Goal: Task Accomplishment & Management: Manage account settings

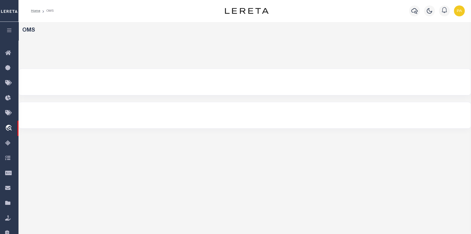
select select "200"
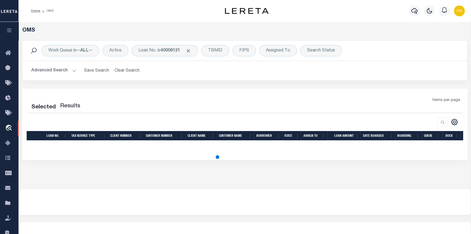
select select "200"
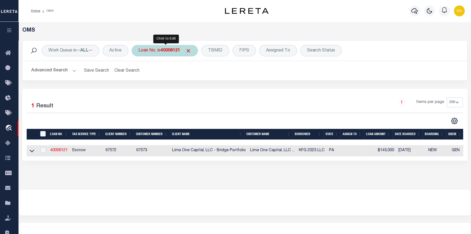
click at [169, 51] on b "40006121" at bounding box center [170, 50] width 20 height 4
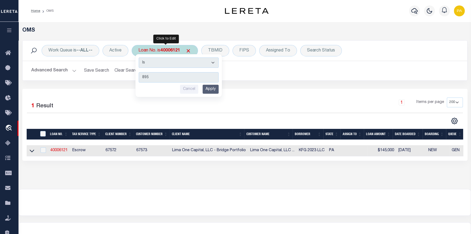
type input "8950"
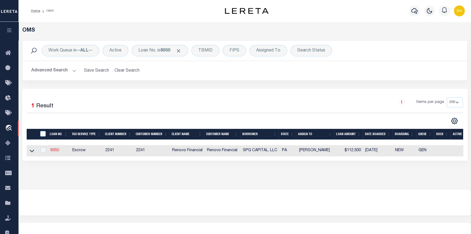
click at [52, 152] on link "8950" at bounding box center [54, 150] width 9 height 4
type input "8950"
type input "SPG CAPITAL, LLC"
select select "False"
select select
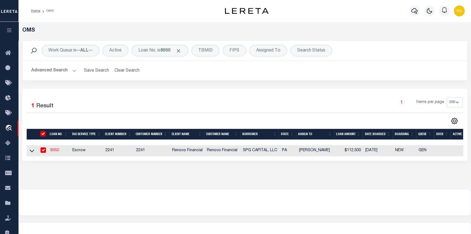
select select
type input "55 S Hillside Drive"
type input "Biglerville PA 17307"
select select "Escrow"
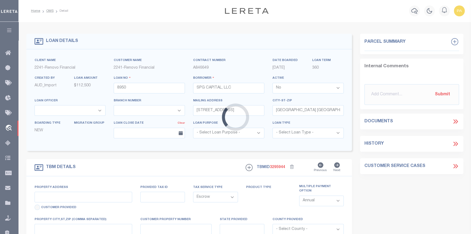
type input "1506 Sycamore Street"
select select
type input "Harrisburg, PA 17104"
type input "a0k8Y00000dDmyL"
type input "PA"
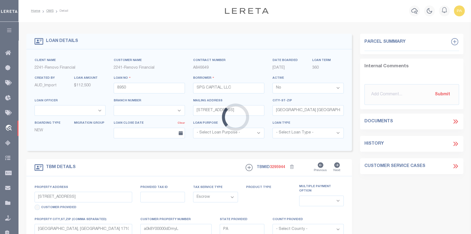
select select
type textarea "LEGAL REQUIRED"
select select "25066"
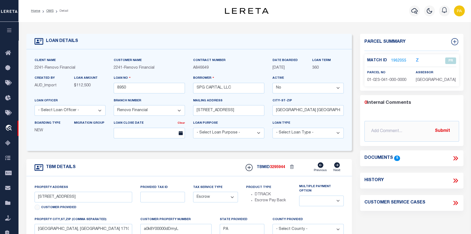
click at [340, 89] on select "Yes No" at bounding box center [308, 88] width 71 height 11
select select "True"
click at [274, 83] on select "Yes No" at bounding box center [308, 88] width 71 height 11
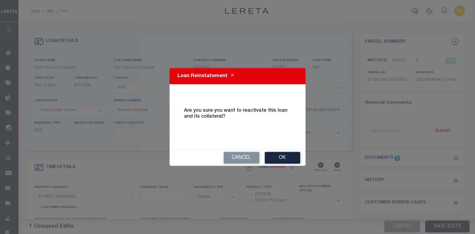
click at [278, 157] on button "Ok" at bounding box center [282, 158] width 35 height 12
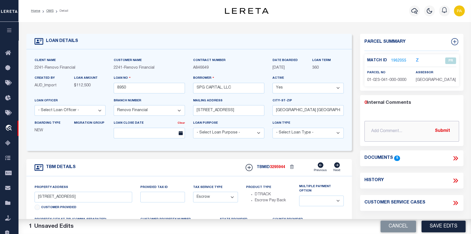
click at [376, 130] on input "text" at bounding box center [411, 131] width 94 height 21
type input "10/03/2025 Loan activated per Myrna M. to process refund."
click at [444, 128] on button "Submit" at bounding box center [442, 130] width 22 height 11
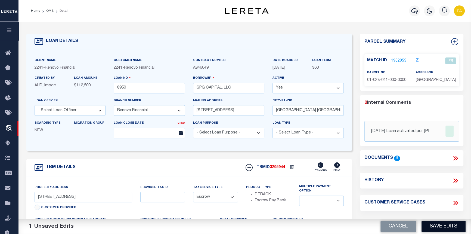
click at [440, 228] on button "Save Edits" at bounding box center [444, 226] width 44 height 12
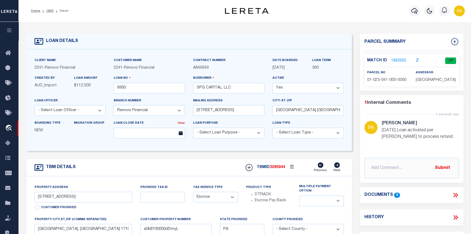
click at [339, 88] on select "Yes No" at bounding box center [308, 88] width 71 height 11
select select "False"
click at [274, 83] on select "Yes No" at bounding box center [308, 88] width 71 height 11
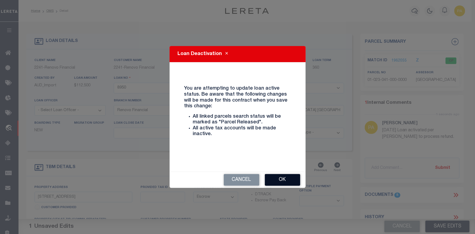
click at [296, 180] on button "Ok" at bounding box center [282, 180] width 35 height 12
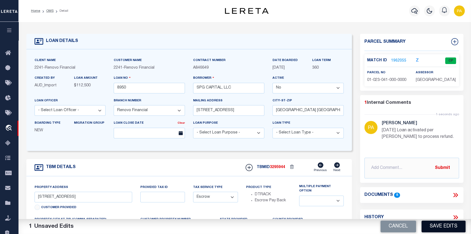
click at [439, 225] on button "Save Edits" at bounding box center [444, 226] width 44 height 12
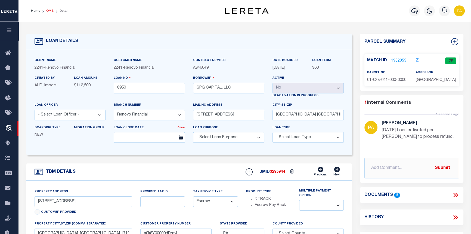
click at [47, 12] on link "OMS" at bounding box center [49, 10] width 7 height 3
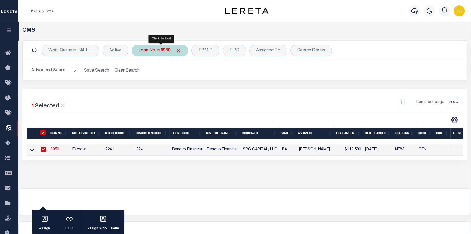
click at [167, 51] on b "8950" at bounding box center [165, 50] width 10 height 4
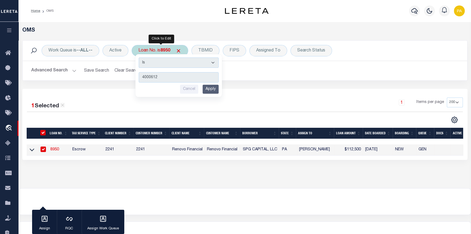
type input "40006121"
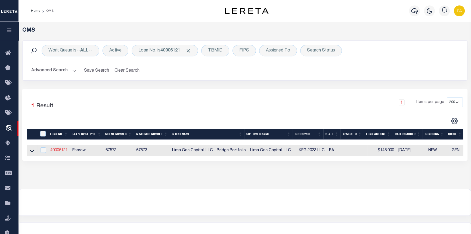
click at [57, 149] on link "40006121" at bounding box center [58, 150] width 17 height 4
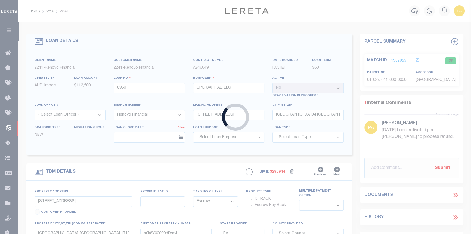
type input "40006121"
type input "KFG 2023 LLC"
select select "True"
select select
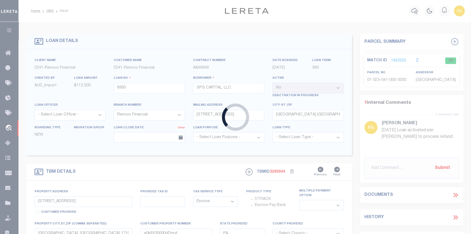
select select "10"
select select
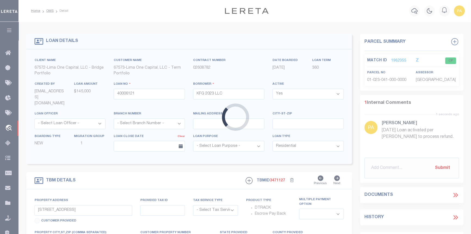
type input "1624 KATHERINE STREET"
radio input "true"
select select "Escrow"
select select
type input "NEW CASTLE PA 16105"
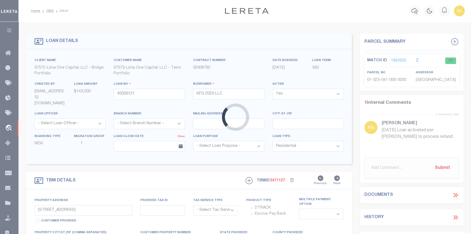
type input "40006121-1"
type textarea "SEE FILE1"
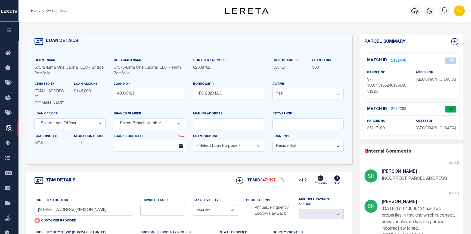
scroll to position [24, 0]
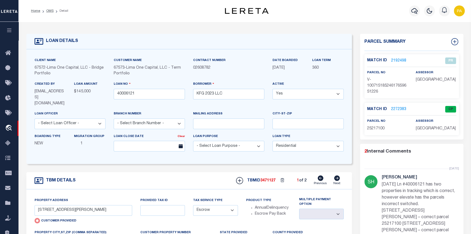
click at [338, 175] on icon at bounding box center [337, 177] width 6 height 5
type input "[STREET_ADDRESS][PERSON_NAME]"
radio input "false"
select select
type input "[GEOGRAPHIC_DATA] 16117"
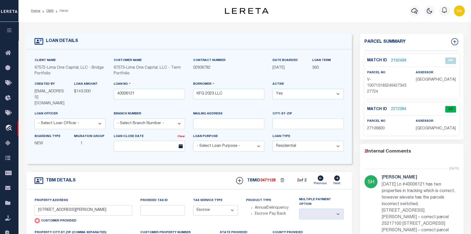
type input "40006121-2"
type textarea "TAX ID Update last comment: update parcel from 252171 to 27106800"
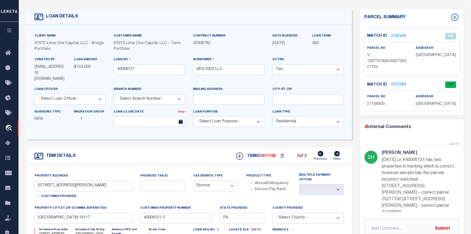
click at [319, 151] on icon at bounding box center [321, 153] width 6 height 5
type input "1624 KATHERINE STREET"
radio input "true"
select select
type input "NEW CASTLE PA 16105"
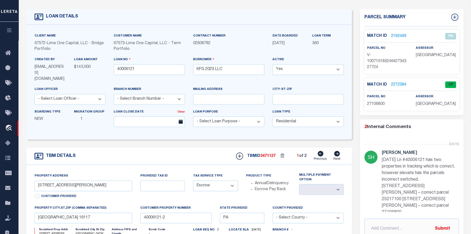
type input "40006121-1"
click at [392, 83] on link "2272383" at bounding box center [398, 85] width 15 height 6
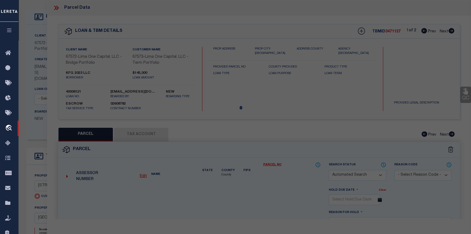
checkbox input "false"
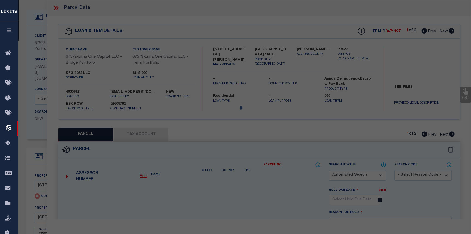
select select "CP"
select select "ADD"
type input "FC 2023 LLC"
select select "AGW"
select select "ADD"
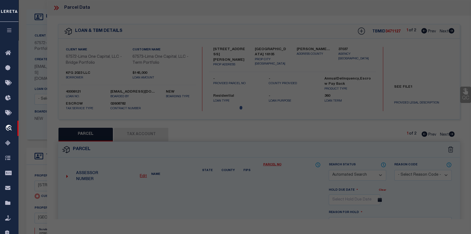
type input "1624 KATHERINE STREET"
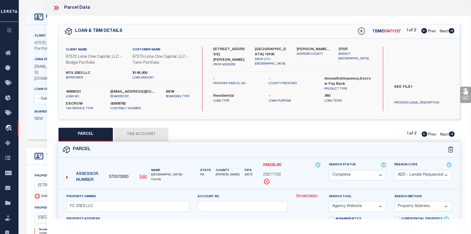
click at [304, 196] on link "Payment History" at bounding box center [308, 195] width 25 height 5
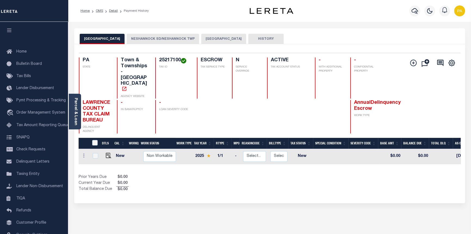
click at [223, 40] on button "[GEOGRAPHIC_DATA]" at bounding box center [223, 39] width 45 height 10
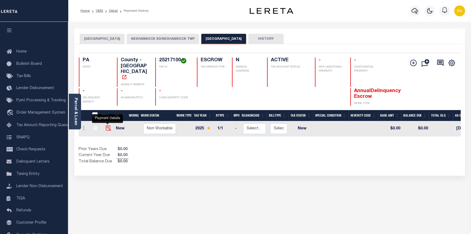
click at [106, 125] on img "" at bounding box center [108, 127] width 5 height 5
checkbox input "true"
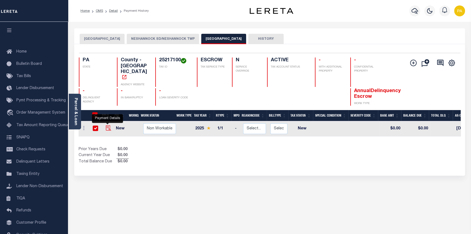
checkbox input "true"
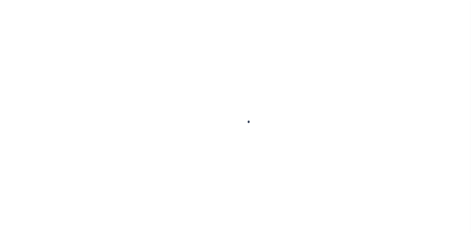
checkbox input "false"
type input "[DATE]"
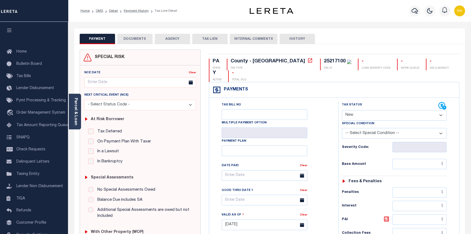
click at [367, 110] on select "- Select Status Code - Open Due/Unpaid Paid Incomplete No Tax Due Internal Refu…" at bounding box center [394, 115] width 105 height 11
select select "PYD"
click at [342, 110] on select "- Select Status Code - Open Due/Unpaid Paid Incomplete No Tax Due Internal Refu…" at bounding box center [394, 115] width 105 height 11
type input "10/03/2025"
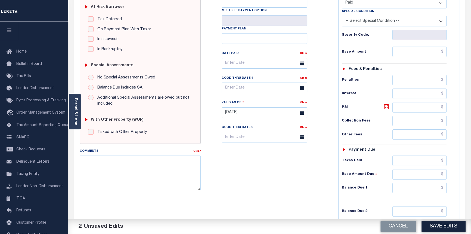
scroll to position [123, 0]
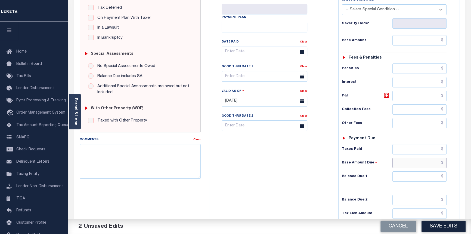
click at [444, 157] on input "text" at bounding box center [419, 162] width 54 height 10
type input "$0.00"
click at [444, 171] on input "text" at bounding box center [419, 176] width 54 height 10
type input "$0.00"
click at [90, 157] on textarea "Comments" at bounding box center [140, 161] width 121 height 34
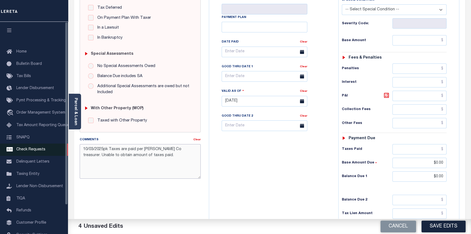
drag, startPoint x: 160, startPoint y: 157, endPoint x: 47, endPoint y: 147, distance: 113.7
click at [47, 147] on div "Home OMS Detail Payment History Tax Line Detail Profile" at bounding box center [235, 82] width 471 height 411
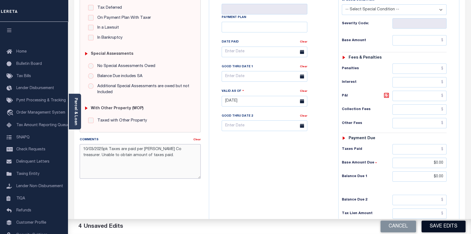
type textarea "10/03/2025pk Taxes are paid per [PERSON_NAME] Co treasurer. Unable to obtain am…"
click at [435, 226] on button "Save Edits" at bounding box center [444, 226] width 44 height 12
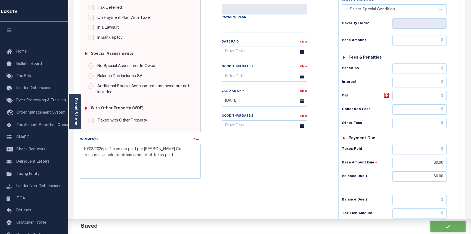
checkbox input "false"
type input "$0"
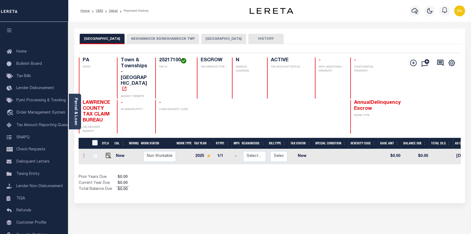
click at [223, 39] on button "[GEOGRAPHIC_DATA]" at bounding box center [223, 39] width 45 height 10
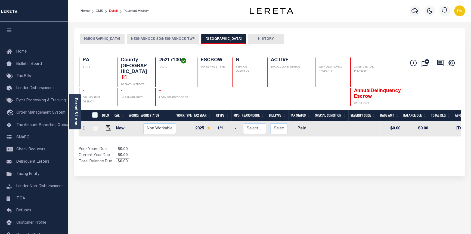
click at [114, 11] on link "Detail" at bounding box center [113, 10] width 9 height 3
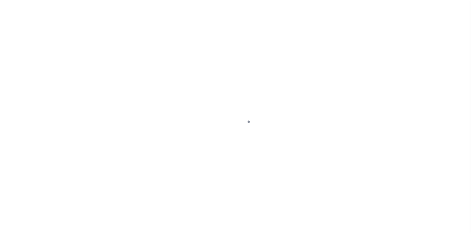
select select "10"
type input "[STREET_ADDRESS][PERSON_NAME]"
radio input "true"
select select "Escrow"
select select
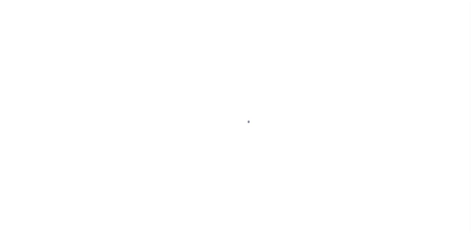
type input "[GEOGRAPHIC_DATA] 16105"
type input "40006121-1"
type input "PA"
type textarea "SEE FILE1"
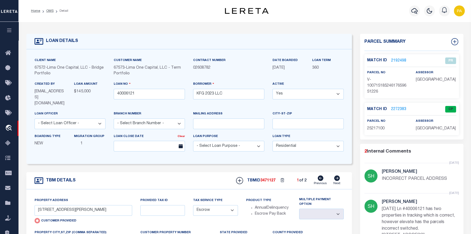
click at [336, 175] on icon at bounding box center [337, 177] width 6 height 5
type input "[STREET_ADDRESS][PERSON_NAME]"
radio input "false"
select select
type input "[GEOGRAPHIC_DATA] 16117"
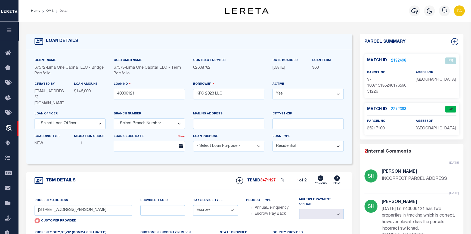
type input "40006121-2"
type textarea "TAX ID Update last comment: update parcel from 252171 to 27106800"
click at [397, 108] on link "2272384" at bounding box center [398, 109] width 15 height 6
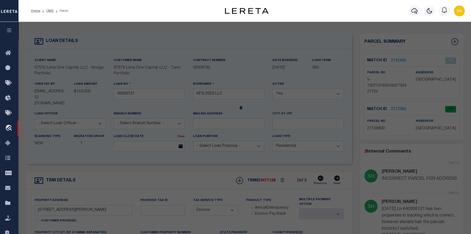
checkbox input "false"
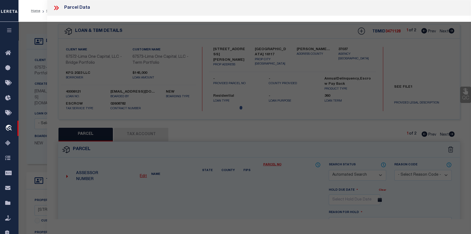
select select "CP"
select select "ADD"
type input "KFC 2023 LLC"
select select "AGW"
select select "ADD"
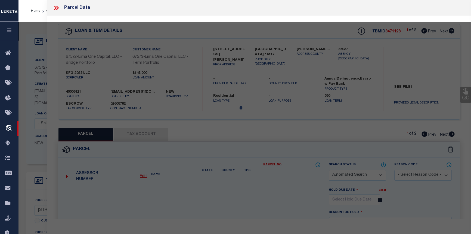
type input "[STREET_ADDRESS][PERSON_NAME]"
type textarea "L 113- 114 H-G 128 -127"
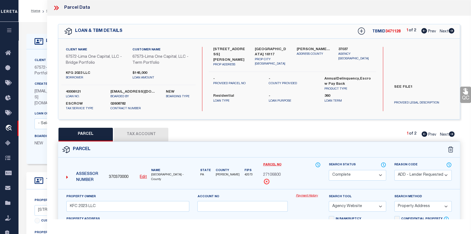
click at [308, 194] on link "Payment History" at bounding box center [308, 195] width 25 height 5
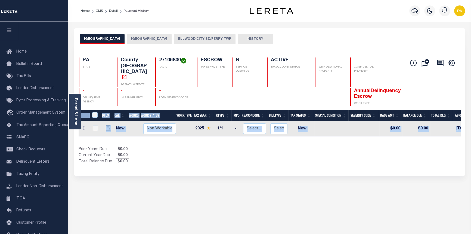
drag, startPoint x: 237, startPoint y: 124, endPoint x: 379, endPoint y: 136, distance: 142.2
click at [379, 136] on div "DTLS CAL WorkQ Work Status Work Type Tax Year RType MPO ReasonCode BillType Tax…" at bounding box center [270, 137] width 382 height 55
click at [343, 128] on div "DTLS CAL WorkQ Work Status Work Type Tax Year RType MPO ReasonCode BillType Tax…" at bounding box center [270, 137] width 382 height 55
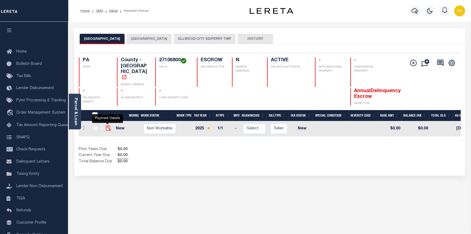
click at [107, 125] on img "" at bounding box center [108, 127] width 5 height 5
checkbox input "true"
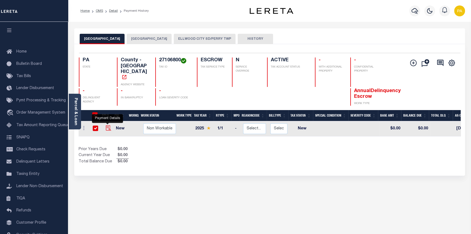
checkbox input "true"
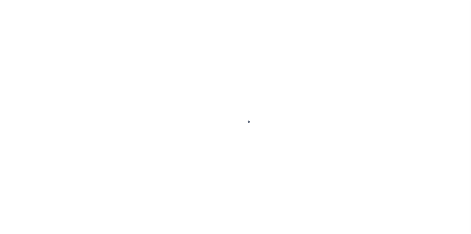
select select "NW2"
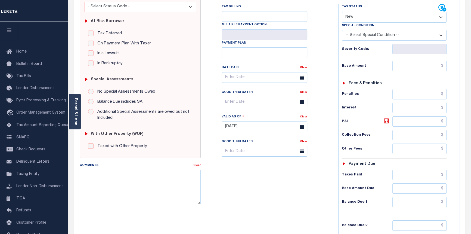
scroll to position [99, 0]
click at [88, 174] on textarea "Comments" at bounding box center [140, 186] width 121 height 34
paste textarea "10/03/2025pk Taxes are paid per [PERSON_NAME] Co treasurer. Unable to obtain am…"
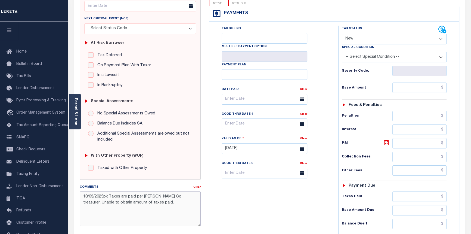
scroll to position [24, 0]
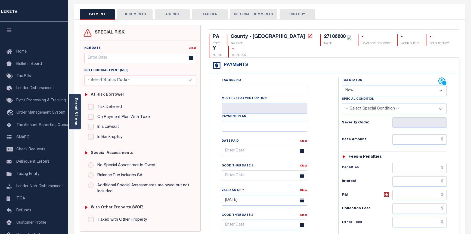
type textarea "10/03/2025pk Taxes are paid per [PERSON_NAME] Co treasurer. Unable to obtain am…"
type input "[DATE]"
click at [441, 85] on select "- Select Status Code - Open Due/Unpaid Paid Incomplete No Tax Due Internal Refu…" at bounding box center [394, 90] width 105 height 11
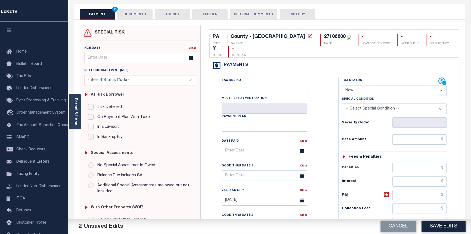
select select "PYD"
click at [342, 85] on select "- Select Status Code - Open Due/Unpaid Paid Incomplete No Tax Due Internal Refu…" at bounding box center [394, 90] width 105 height 11
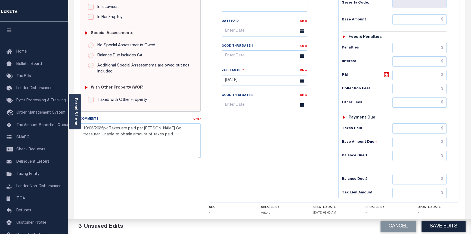
scroll to position [166, 0]
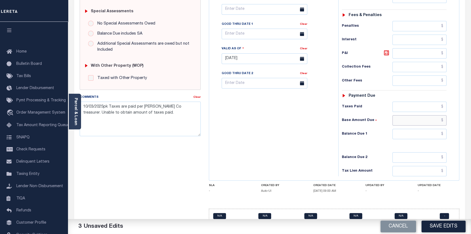
click at [443, 115] on input "text" at bounding box center [419, 120] width 54 height 10
type input "$0.00"
click at [443, 129] on input "text" at bounding box center [419, 134] width 54 height 10
type input "$0.00"
click at [451, 229] on button "Save Edits" at bounding box center [444, 226] width 44 height 12
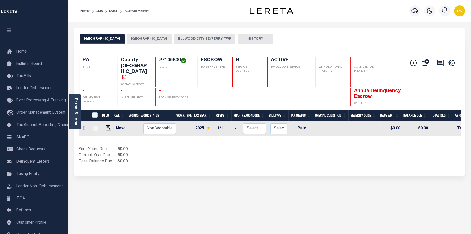
click at [144, 40] on button "PERRY TOWNSHIP" at bounding box center [149, 39] width 45 height 10
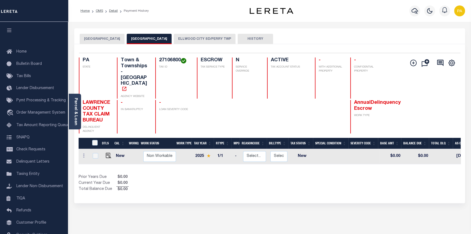
click at [180, 40] on button "ELLWOOD CITY SD/PERRY TWP" at bounding box center [205, 39] width 62 height 10
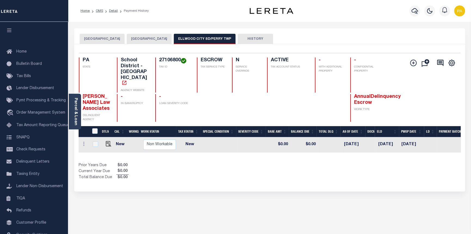
scroll to position [0, 147]
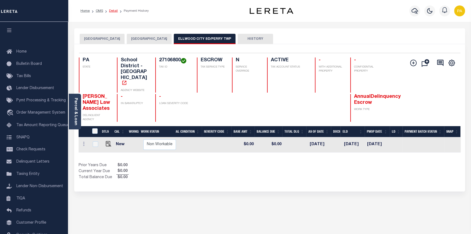
click at [111, 9] on link "Detail" at bounding box center [113, 10] width 9 height 3
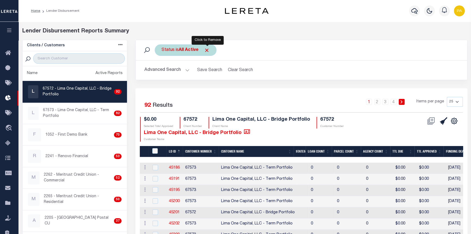
click at [207, 49] on span "Click to Remove" at bounding box center [207, 50] width 6 height 6
click at [186, 70] on button "Advanced Search" at bounding box center [166, 70] width 45 height 11
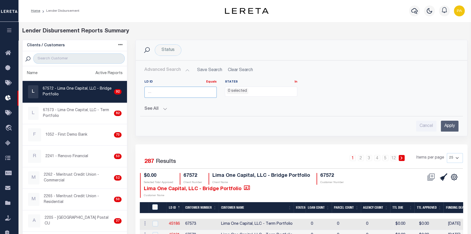
click at [165, 91] on input "number" at bounding box center [180, 91] width 72 height 11
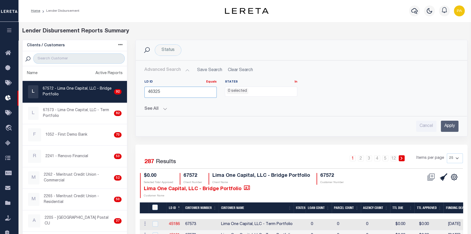
type input "46325"
click at [447, 123] on input "Apply" at bounding box center [450, 125] width 18 height 11
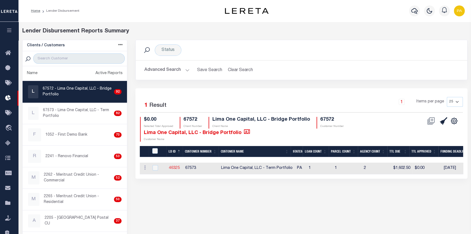
click at [174, 167] on link "46325" at bounding box center [174, 168] width 11 height 4
checkbox input "true"
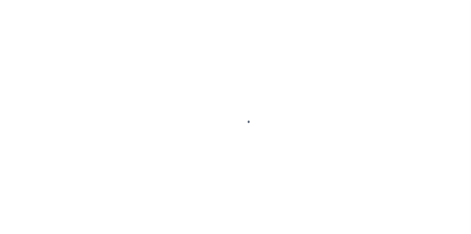
select select "10"
type input "297 STIEFEL AVENUE"
select select "Escrow"
select select
type input "[GEOGRAPHIC_DATA] 16117"
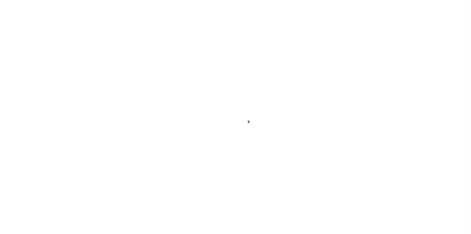
type input "40006121-2"
type input "PA"
type textarea "SEE FILE1"
type textarea "TAX ID Update last comment: update parcel from 252171 to 27106800"
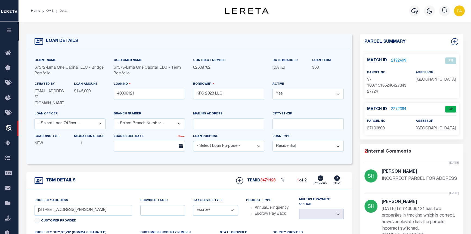
click at [339, 175] on icon at bounding box center [337, 177] width 6 height 5
type input "[STREET_ADDRESS][PERSON_NAME]"
radio input "true"
select select
type input "[GEOGRAPHIC_DATA] 16105"
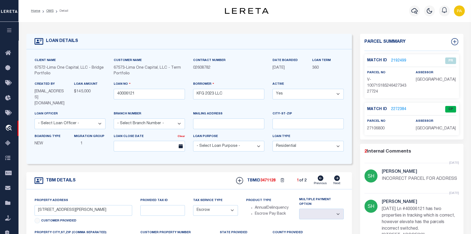
type input "40006121-1"
click at [395, 108] on link "2272383" at bounding box center [398, 109] width 15 height 6
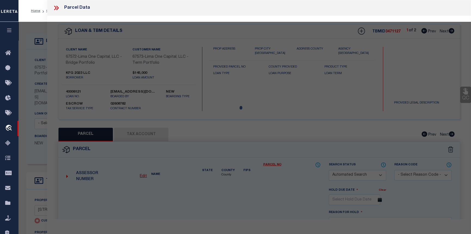
checkbox input "false"
select select "CP"
select select "ADD"
type input "FC 2023 LLC"
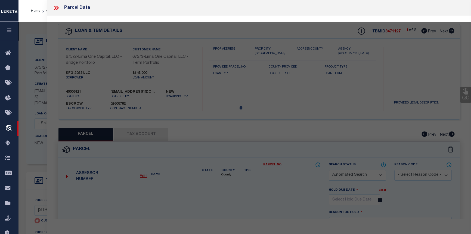
select select "AGW"
select select "ADD"
type input "1624 KATHERINE STREET"
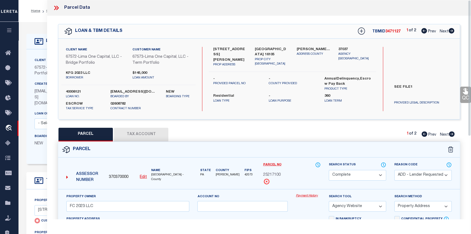
click at [310, 195] on link "Payment History" at bounding box center [308, 195] width 25 height 5
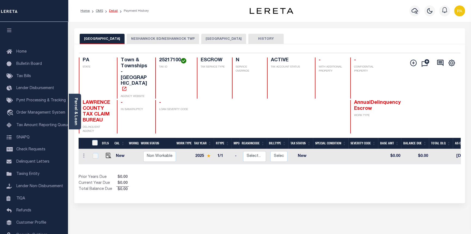
click at [112, 9] on link "Detail" at bounding box center [113, 10] width 9 height 3
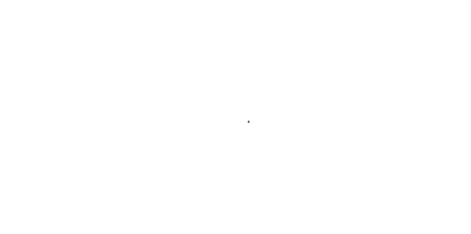
select select "10"
type input "[STREET_ADDRESS][PERSON_NAME]"
radio input "true"
select select "Escrow"
select select
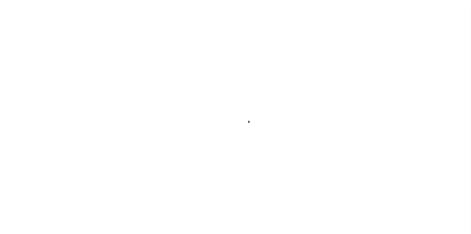
type input "[GEOGRAPHIC_DATA] 16105"
type input "40006121-1"
type input "PA"
type textarea "SEE FILE1"
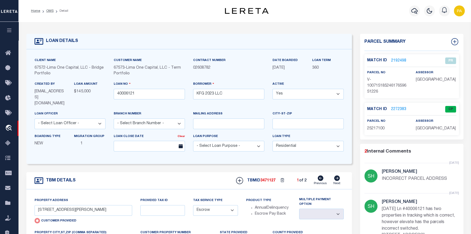
click at [338, 175] on icon at bounding box center [337, 177] width 6 height 5
type input "[STREET_ADDRESS][PERSON_NAME]"
radio input "false"
select select
type input "[GEOGRAPHIC_DATA] 16117"
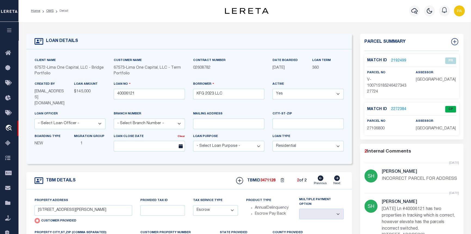
type input "40006121-2"
type textarea "TAX ID Update last comment: update parcel from 252171 to 27106800"
click at [397, 109] on link "2272384" at bounding box center [398, 109] width 15 height 6
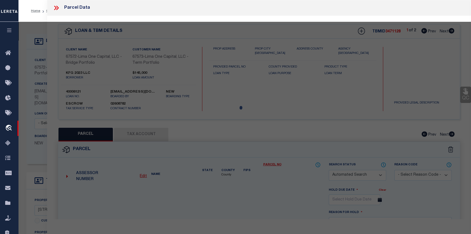
checkbox input "false"
select select "CP"
select select "ADD"
type input "KFC 2023 LLC"
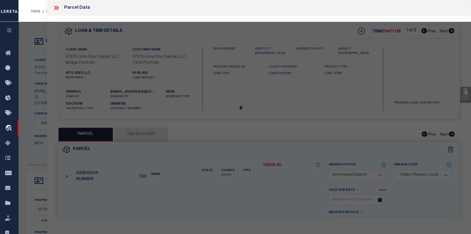
select select "AGW"
select select "ADD"
type input "[STREET_ADDRESS][PERSON_NAME]"
type textarea "L 113- 114 H-G 128 -127"
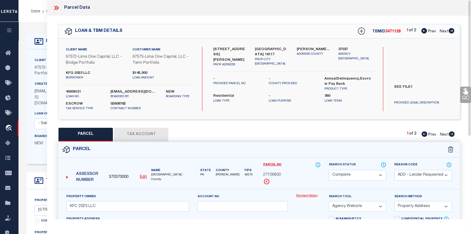
click at [309, 194] on link "Payment History" at bounding box center [308, 195] width 25 height 5
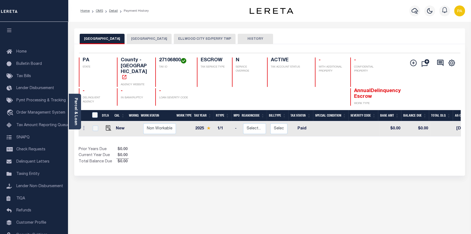
click at [149, 38] on button "[GEOGRAPHIC_DATA]" at bounding box center [149, 39] width 45 height 10
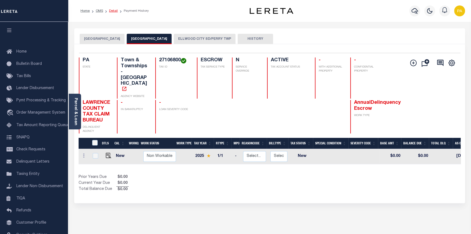
click at [114, 11] on link "Detail" at bounding box center [113, 10] width 9 height 3
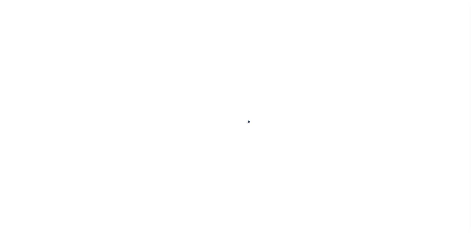
select select "10"
type input "[STREET_ADDRESS][PERSON_NAME]"
select select "Escrow"
select select
type input "[GEOGRAPHIC_DATA] 16117"
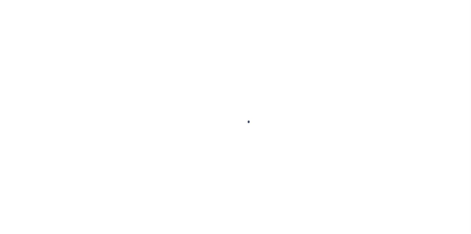
type input "40006121-2"
type input "PA"
type textarea "SEE FILE1"
type textarea "TAX ID Update last comment: update parcel from 252171 to 27106800"
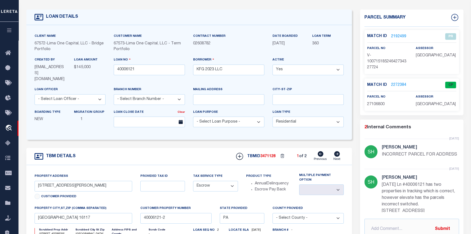
scroll to position [24, 0]
click at [394, 82] on link "2272384" at bounding box center [398, 85] width 15 height 6
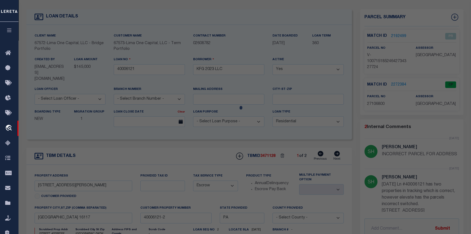
checkbox input "false"
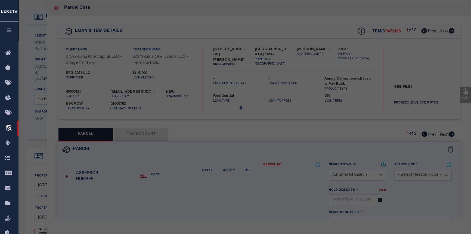
select select "CP"
select select "ADD"
type input "KFC 2023 LLC"
select select "AGW"
select select "ADD"
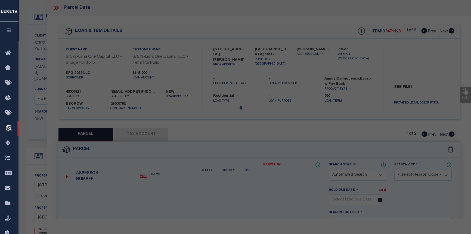
type input "[STREET_ADDRESS][PERSON_NAME]"
type textarea "L 113- 114 H-G 128 -127"
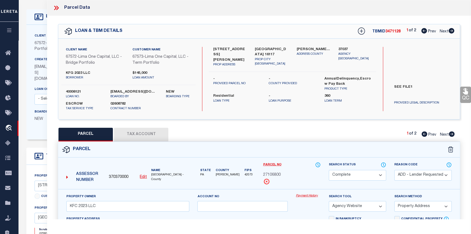
click at [308, 196] on link "Payment History" at bounding box center [308, 195] width 25 height 5
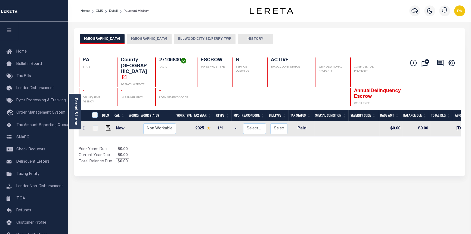
click at [147, 37] on button "[GEOGRAPHIC_DATA]" at bounding box center [149, 39] width 45 height 10
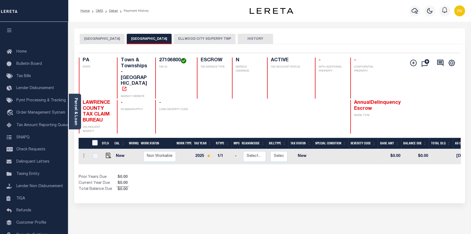
click at [198, 41] on button "ELLWOOD CITY SD/PERRY TWP" at bounding box center [205, 39] width 62 height 10
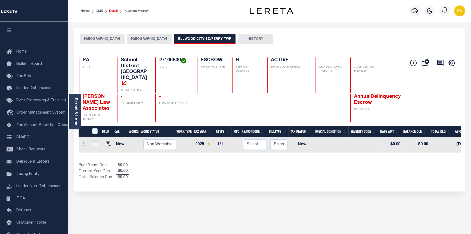
click at [111, 12] on link "Detail" at bounding box center [113, 10] width 9 height 3
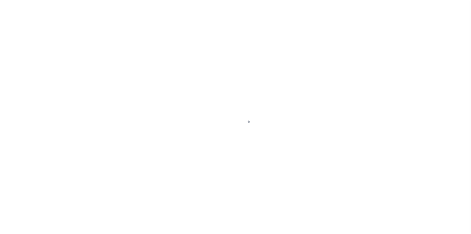
select select "10"
type input "297 STIEFEL AVENUE"
select select "Escrow"
select select
type input "ELLWOOD CITY PA 16117"
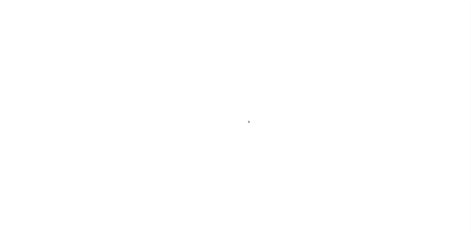
type input "40006121-2"
type input "PA"
type textarea "SEE FILE1"
type textarea "TAX ID Update last comment: update parcel from 252171 to 27106800"
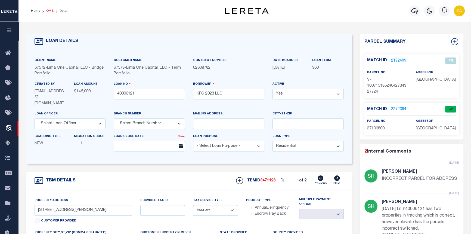
click at [49, 10] on link "OMS" at bounding box center [49, 10] width 7 height 3
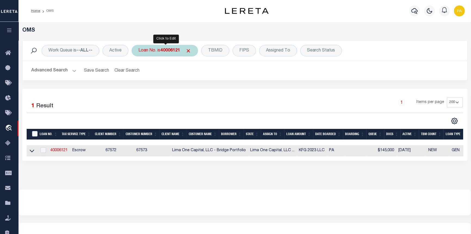
click at [169, 48] on b "40006121" at bounding box center [170, 50] width 20 height 4
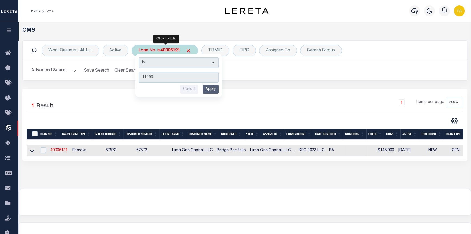
type input "110990"
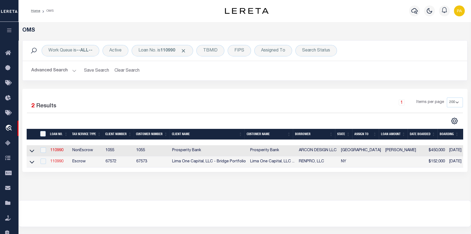
click at [56, 162] on link "110990" at bounding box center [56, 161] width 13 height 4
type input "110990"
type input "RENPRO, LLC"
select select
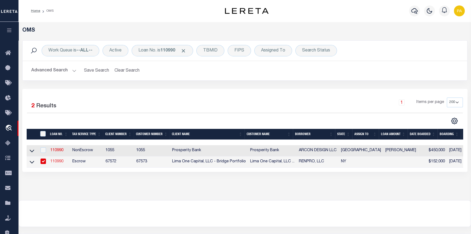
select select
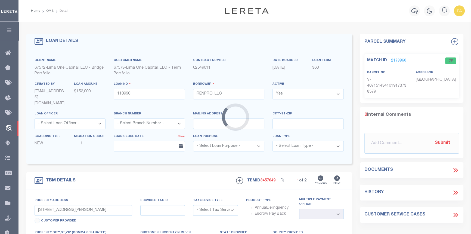
type input "18-20 [PERSON_NAME] ST"
radio input "true"
select select "Escrow"
type input "AUBURN [GEOGRAPHIC_DATA] 13021"
type input "110990-1"
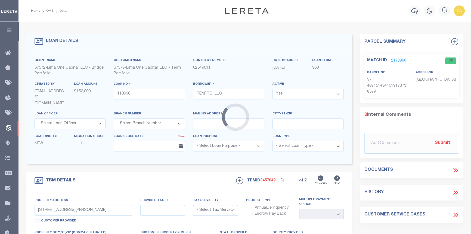
type input "NY"
select select "4"
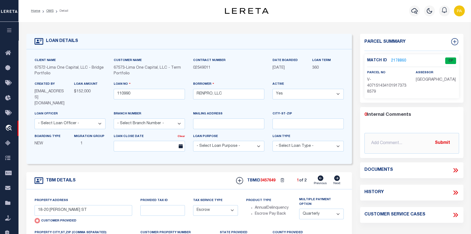
click at [395, 58] on link "2178860" at bounding box center [398, 61] width 15 height 6
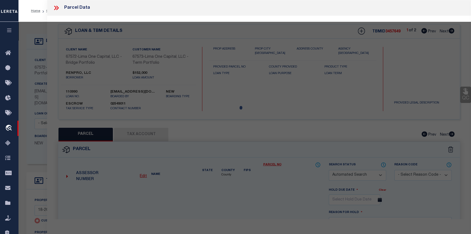
checkbox input "false"
select select "CP"
select select "AGW"
select select
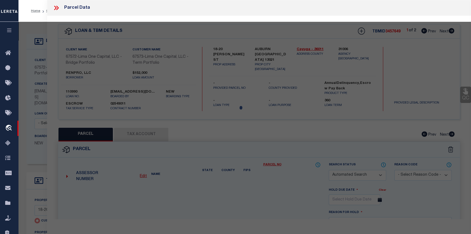
type input "18-20 [PERSON_NAME] ST"
checkbox input "false"
type input "AUBURN [GEOGRAPHIC_DATA] 13021"
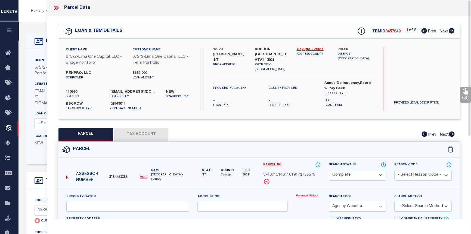
click at [449, 30] on icon at bounding box center [452, 30] width 6 height 5
select select "AS"
select select
checkbox input "false"
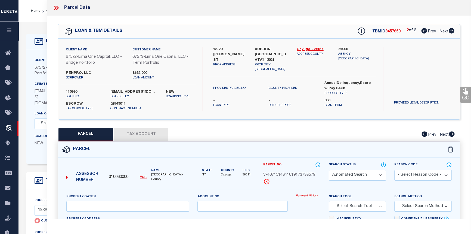
select select "CP"
select select "AGW"
select select
type input "16-18 GAYLORD ST"
checkbox input "false"
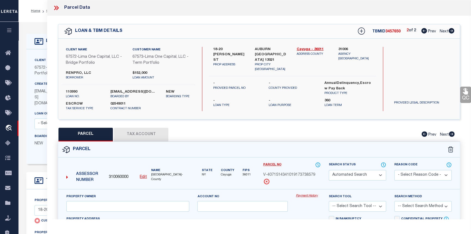
type input "AUBURN [GEOGRAPHIC_DATA] 13021"
click at [423, 32] on icon at bounding box center [424, 30] width 6 height 5
select select "AS"
select select
checkbox input "false"
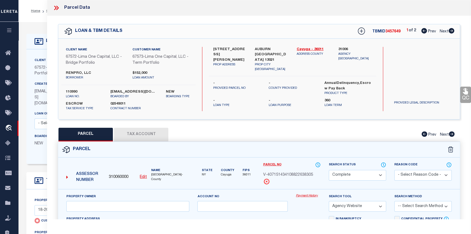
checkbox input "false"
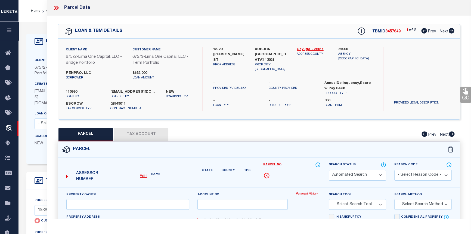
select select "CP"
select select "AGW"
select select
type input "18-20 [PERSON_NAME] ST"
checkbox input "false"
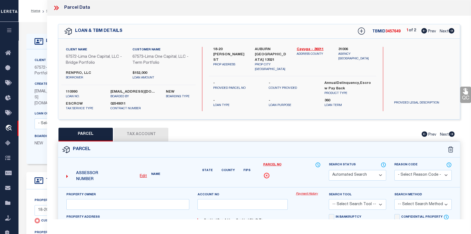
type input "AUBURN NY 13021"
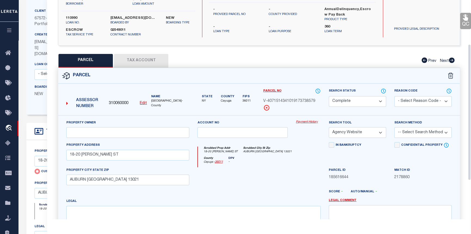
scroll to position [74, 0]
click at [308, 121] on link "Payment History" at bounding box center [308, 121] width 25 height 5
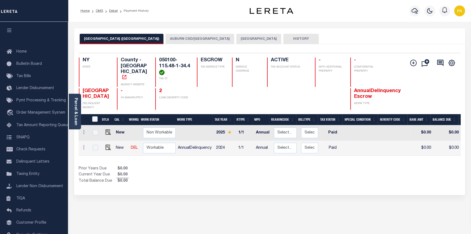
click at [236, 38] on button "[GEOGRAPHIC_DATA]" at bounding box center [258, 39] width 45 height 10
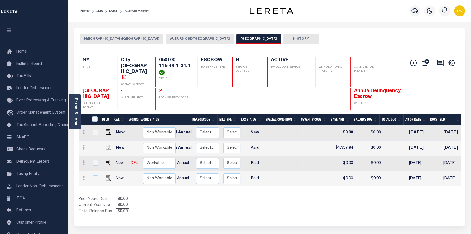
scroll to position [0, 75]
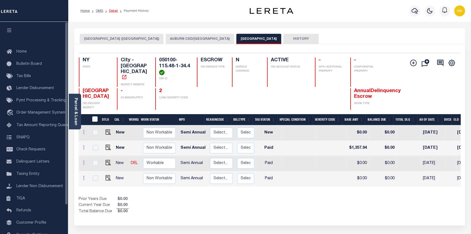
click at [113, 11] on link "Detail" at bounding box center [113, 10] width 9 height 3
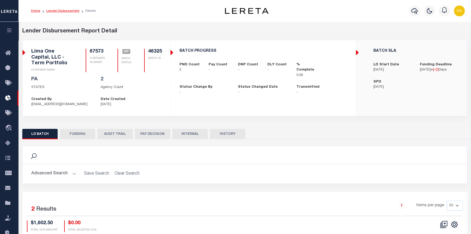
click at [54, 11] on link "Lender Disbursement" at bounding box center [62, 10] width 33 height 3
checkbox input "true"
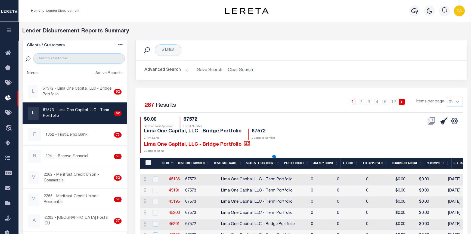
select select
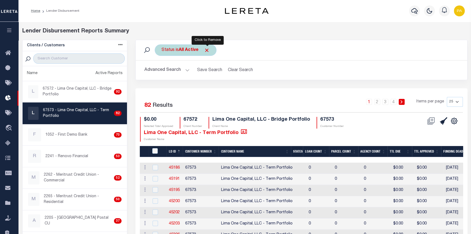
click at [207, 50] on span "Click to Remove" at bounding box center [207, 50] width 6 height 6
click at [185, 71] on button "Advanced Search" at bounding box center [166, 70] width 45 height 11
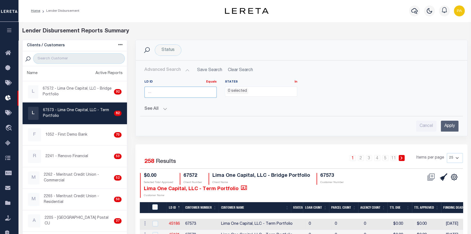
click at [175, 94] on input "number" at bounding box center [180, 91] width 72 height 11
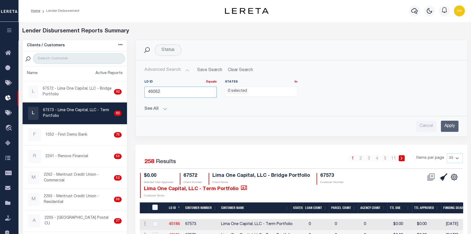
type input "46062"
click at [447, 125] on input "Apply" at bounding box center [450, 125] width 18 height 11
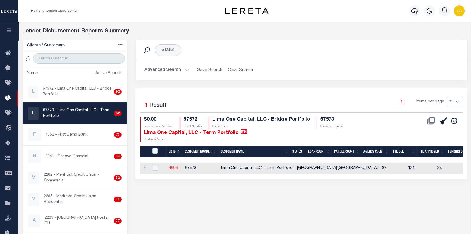
click at [174, 169] on link "46062" at bounding box center [174, 168] width 11 height 4
checkbox input "true"
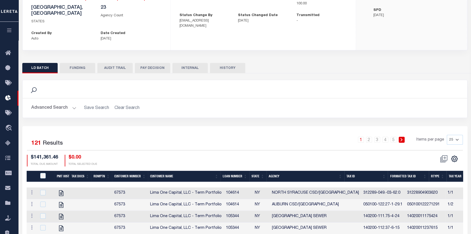
scroll to position [99, 0]
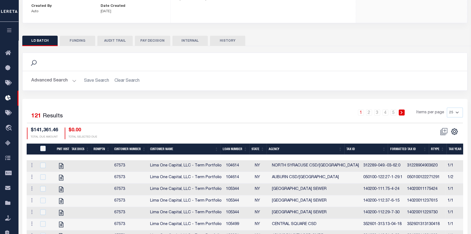
click at [384, 144] on th "Tax Id" at bounding box center [366, 148] width 44 height 11
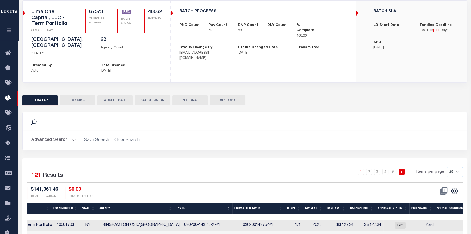
scroll to position [0, 0]
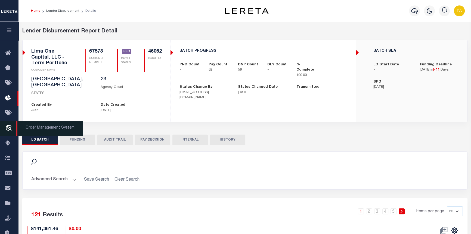
click at [36, 130] on span "Order Management System" at bounding box center [49, 127] width 66 height 15
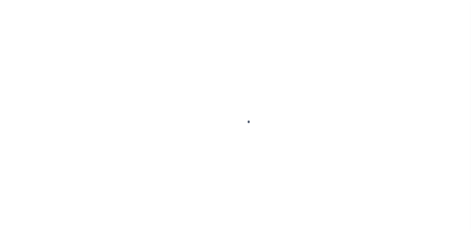
type input "18-20 [PERSON_NAME] ST"
radio input "true"
select select "Escrow"
type input "AUBURN [GEOGRAPHIC_DATA] 13021"
type input "110990-1"
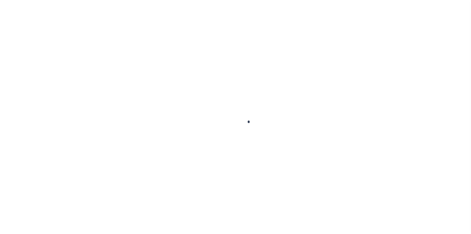
type input "NY"
select select "4"
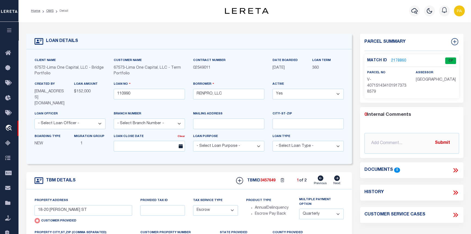
click at [397, 61] on link "2178860" at bounding box center [398, 61] width 15 height 6
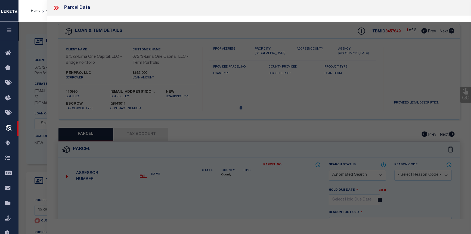
checkbox input "false"
select select "CP"
select select "AGW"
select select
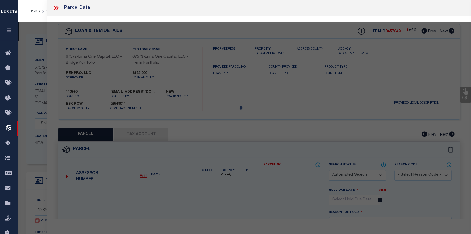
type input "18-20 [PERSON_NAME] ST"
checkbox input "false"
type input "AUBURN [GEOGRAPHIC_DATA] 13021"
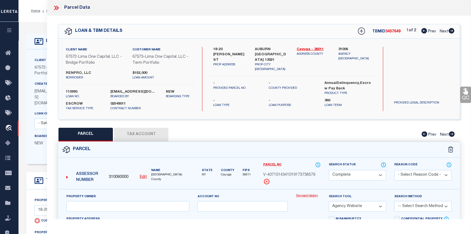
click at [310, 196] on link "Payment History" at bounding box center [308, 195] width 25 height 5
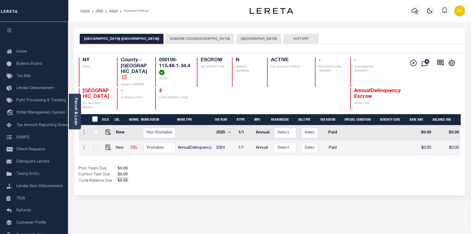
click at [166, 38] on button "AUBURN CSD/[GEOGRAPHIC_DATA]" at bounding box center [200, 39] width 69 height 10
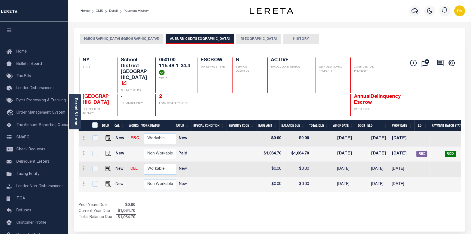
scroll to position [0, 171]
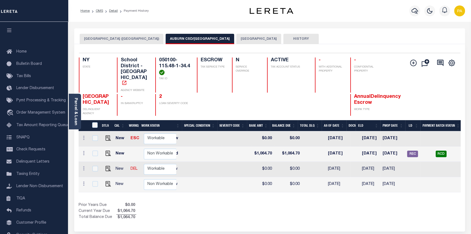
drag, startPoint x: 338, startPoint y: 185, endPoint x: 311, endPoint y: 182, distance: 27.0
click at [315, 187] on div "DTLS CAL WorkQ Work Status Work Type Tax Year RType MPO ReasonCode BillType Tax…" at bounding box center [270, 170] width 382 height 100
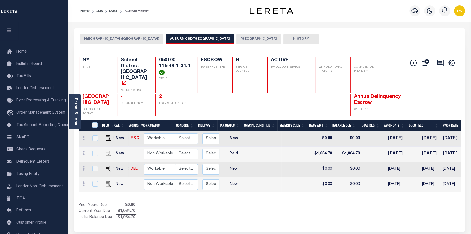
scroll to position [0, 0]
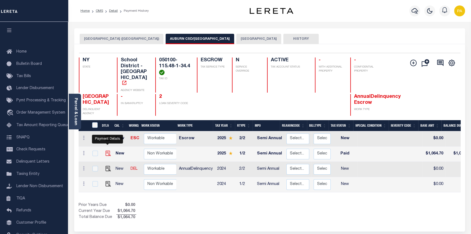
click at [109, 150] on img "" at bounding box center [108, 152] width 5 height 5
checkbox input "true"
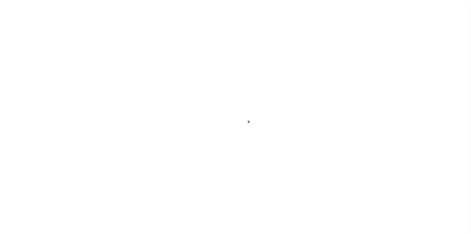
select select "PYD"
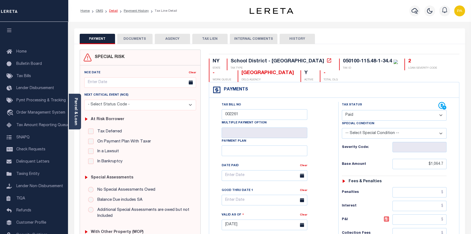
click at [113, 11] on link "Detail" at bounding box center [113, 10] width 9 height 3
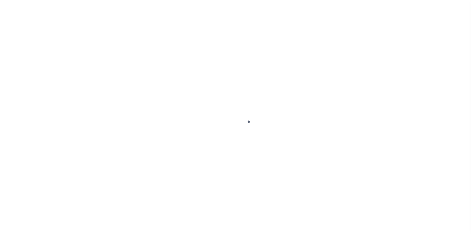
type input "18-20 WHEELER ST"
radio input "true"
select select "Escrow"
type input "AUBURN NY 13021"
type input "110990-1"
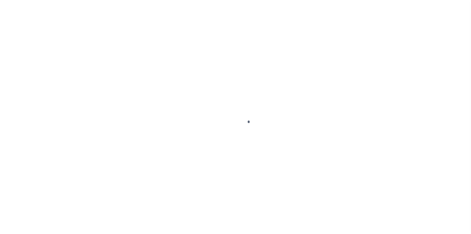
type input "NY"
select select "4"
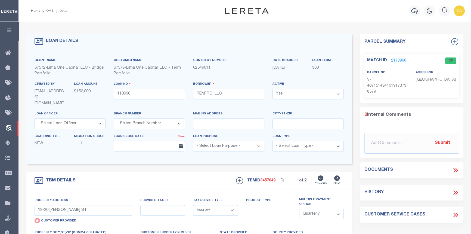
select select "200"
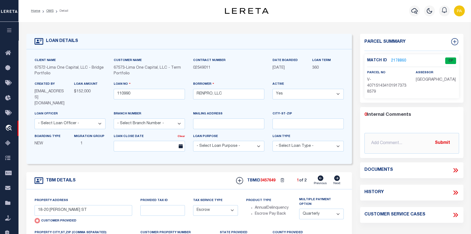
select select "200"
click at [49, 11] on link "OMS" at bounding box center [49, 10] width 7 height 3
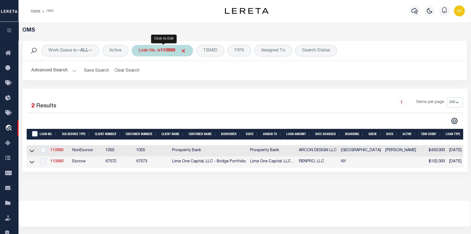
click at [165, 51] on b "110990" at bounding box center [167, 50] width 15 height 4
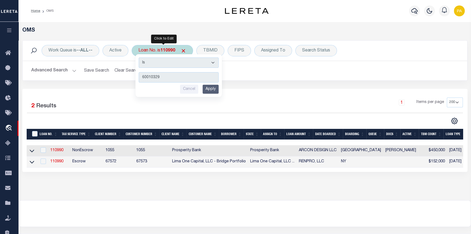
type input "600103290"
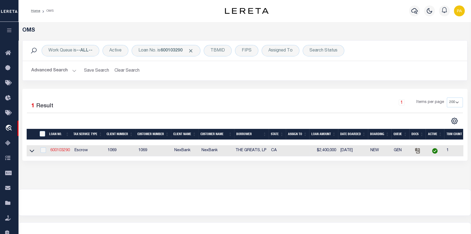
click at [61, 152] on link "600103290" at bounding box center [60, 150] width 20 height 4
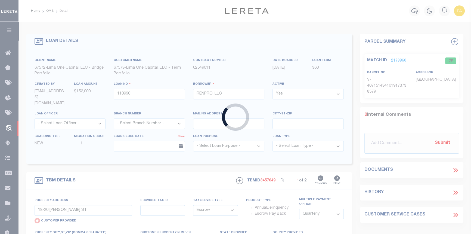
type input "600103290"
type input "THE GREATS, LP"
select select
select select "10"
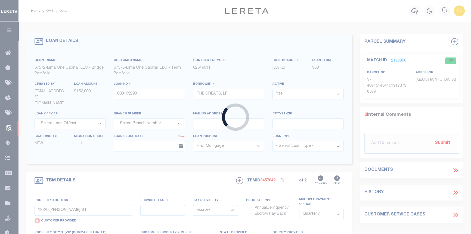
type input "6248 WOODMAN AVENUE"
radio input "false"
select select
type input "VAN NUYS CA 91401"
type input "CA"
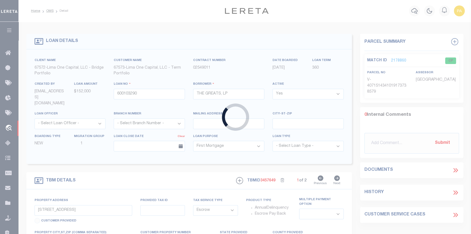
select select "[GEOGRAPHIC_DATA]"
type textarea "03/26/21 Boarded as escrow in error changed from TPS to Non-Escrow per Bill Man…"
select select "8235"
select select "371"
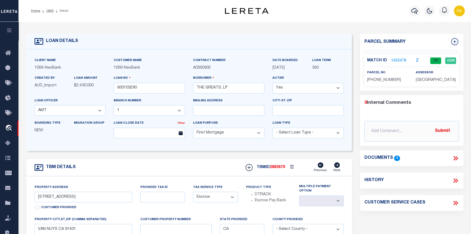
click at [403, 60] on link "1455478" at bounding box center [398, 61] width 15 height 6
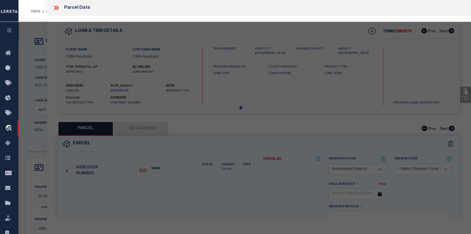
checkbox input "false"
select select "CP"
select select
type input "6248 WOODMAN AVE"
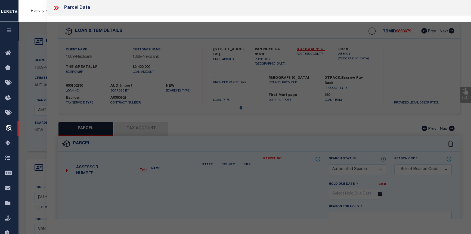
checkbox input "false"
type input "LOS ANGELES CA 91401"
type textarea "TRACT NO 1000 N 135 FT OF S 534 FT OF W 160 FT EX OF ST OF LOT 30"
type textarea "Tax ID Special Project"
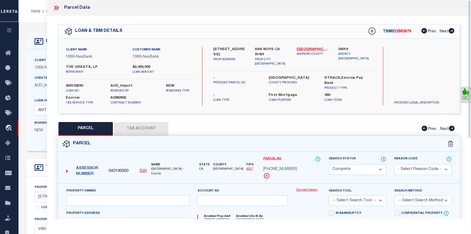
click at [310, 190] on link "Payment History" at bounding box center [308, 190] width 25 height 5
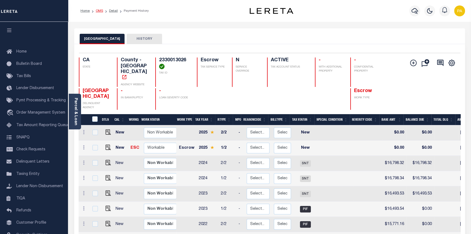
click at [102, 10] on link "OMS" at bounding box center [99, 10] width 7 height 3
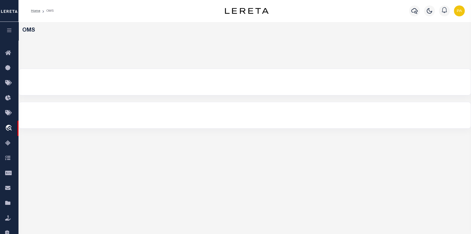
select select "200"
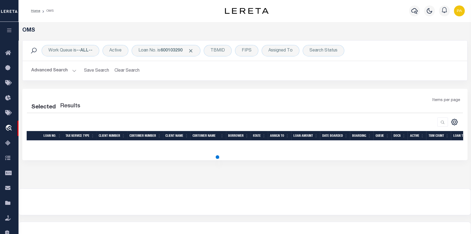
select select "200"
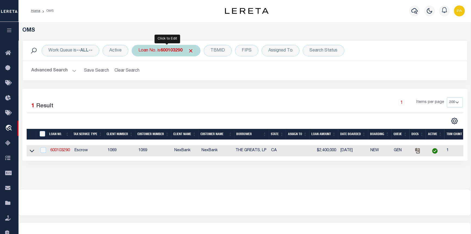
drag, startPoint x: 166, startPoint y: 51, endPoint x: 169, endPoint y: 53, distance: 3.7
click at [166, 52] on b "600103290" at bounding box center [171, 50] width 22 height 4
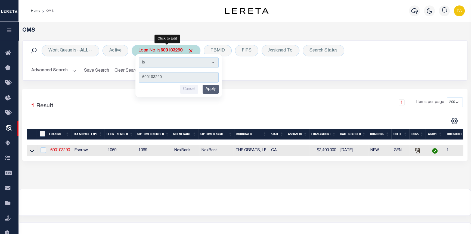
type input "3"
type input "1"
type input "1349284788"
click at [214, 88] on input "Apply" at bounding box center [211, 89] width 16 height 9
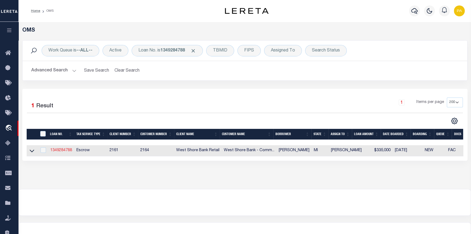
click at [54, 150] on link "1349284788" at bounding box center [61, 150] width 22 height 4
type input "1349284788"
type input "[PERSON_NAME]"
select select "False"
select select
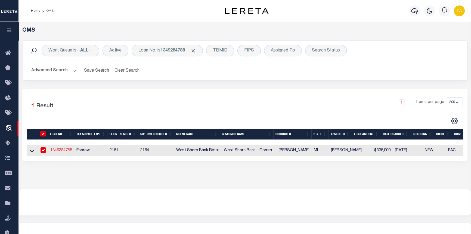
select select
select select "10"
select select "Escrow"
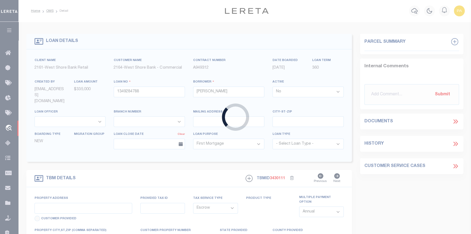
type input "483 Oxford Court"
type input "51-340-716-05"
type input "Manistee MI 49660"
type input "MI"
type textarea "The land situated in the City of Manistee, County of Manistee, and State of Mic…"
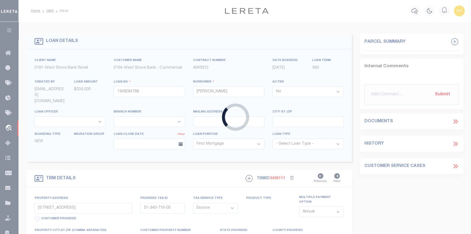
select select
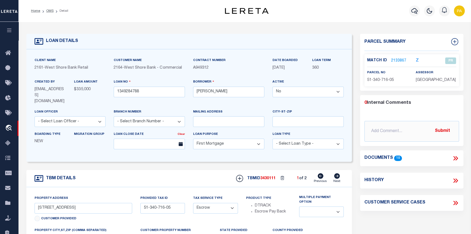
click at [337, 173] on icon at bounding box center [337, 175] width 6 height 5
type input "5015 Main Street"
type input "41-150-029-00"
type input "Onekama MI 49675"
type textarea "Land in the Village of Onekama, County of Manistee, State of Michigan, describe…"
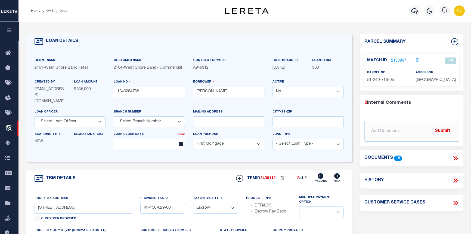
select select
click at [339, 94] on select "Yes No" at bounding box center [308, 91] width 71 height 11
select select "True"
click at [274, 87] on select "Yes No" at bounding box center [308, 91] width 71 height 11
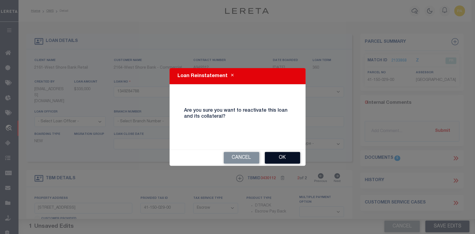
click at [293, 157] on button "Ok" at bounding box center [282, 158] width 35 height 12
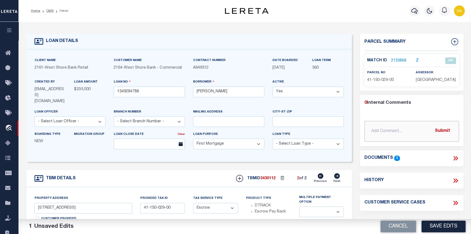
click at [376, 128] on input "text" at bounding box center [411, 131] width 94 height 21
type input "10/03/2025pk :pan activated per Myrna M. to process refund."
click at [446, 130] on button "Submit" at bounding box center [442, 130] width 22 height 11
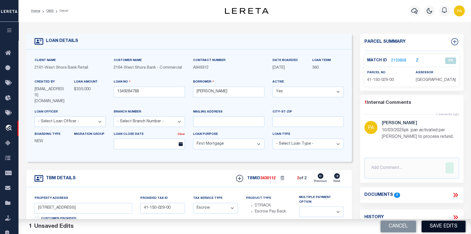
click at [448, 226] on button "Save Edits" at bounding box center [444, 226] width 44 height 12
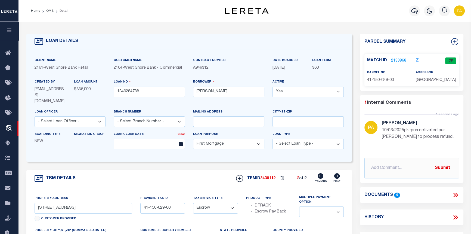
click at [321, 173] on icon at bounding box center [321, 175] width 6 height 5
type input "483 Oxford Court"
type input "51-340-716-05"
type input "Manistee MI 49660"
type textarea "The land situated in the City of Manistee, County of Manistee, and State of Mic…"
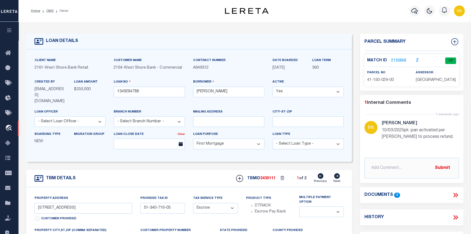
select select
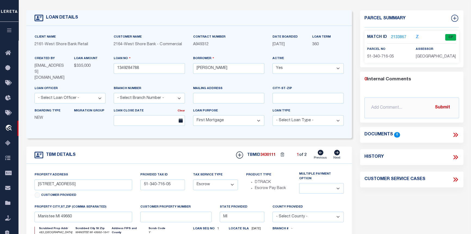
scroll to position [24, 0]
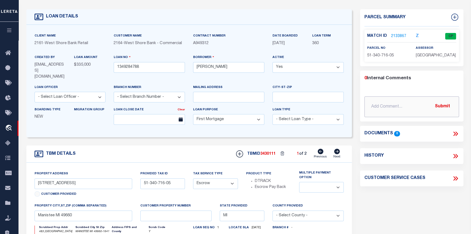
click at [385, 110] on input "text" at bounding box center [411, 106] width 94 height 21
click at [384, 155] on div "History" at bounding box center [411, 155] width 94 height 7
click at [409, 109] on input "text" at bounding box center [411, 106] width 94 height 21
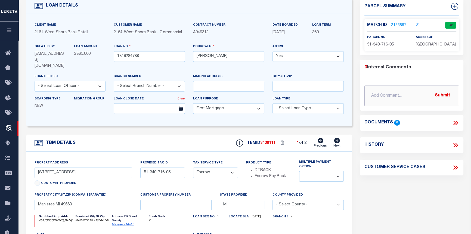
scroll to position [49, 0]
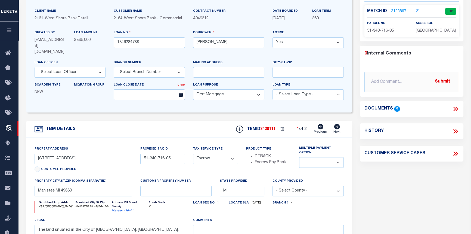
click at [456, 130] on icon at bounding box center [455, 131] width 7 height 7
select select "100"
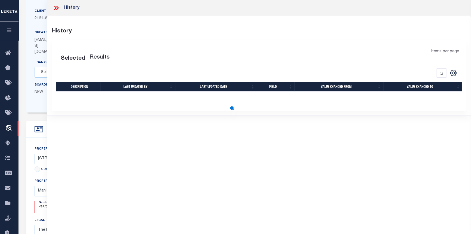
select select "100"
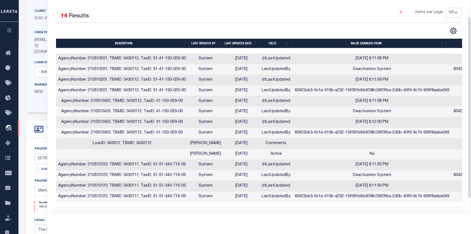
scroll to position [10, 0]
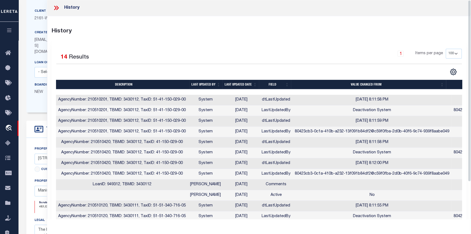
click at [57, 8] on icon at bounding box center [56, 7] width 7 height 7
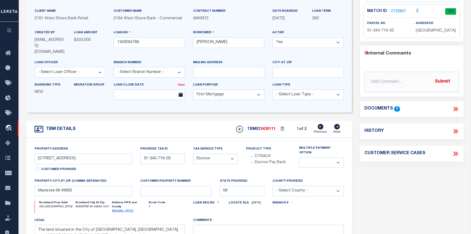
click at [337, 124] on icon at bounding box center [337, 126] width 6 height 5
type input "5015 Main Street"
type input "41-150-029-00"
type input "Onekama MI 49675"
type textarea "Land in the Village of Onekama, County of Manistee, State of Michigan, describe…"
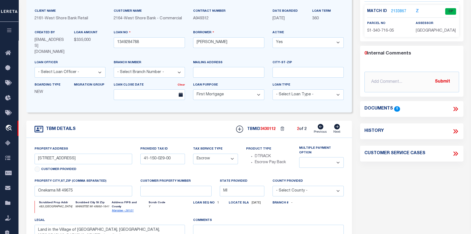
select select
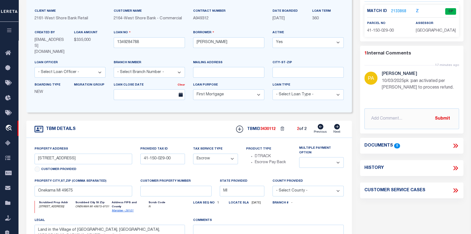
click at [411, 81] on p "10/03/2025pk :pan activated per Myrna M. to process refund." at bounding box center [420, 84] width 77 height 13
drag, startPoint x: 411, startPoint y: 80, endPoint x: 418, endPoint y: 80, distance: 7.3
click at [418, 80] on p "10/03/2025pk :pan activated per Myrna M. to process refund." at bounding box center [420, 84] width 77 height 13
click at [339, 43] on select "Yes No" at bounding box center [308, 42] width 71 height 11
select select "False"
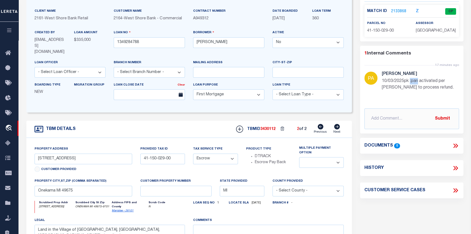
click at [274, 38] on select "Yes No" at bounding box center [308, 42] width 71 height 11
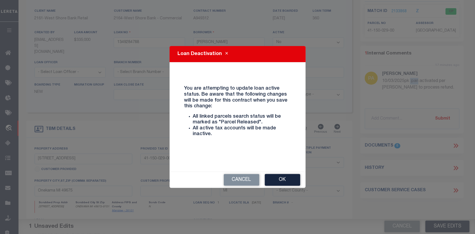
click at [282, 182] on button "Ok" at bounding box center [282, 180] width 35 height 12
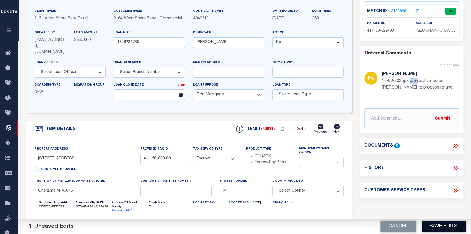
click at [447, 225] on button "Save Edits" at bounding box center [444, 226] width 44 height 12
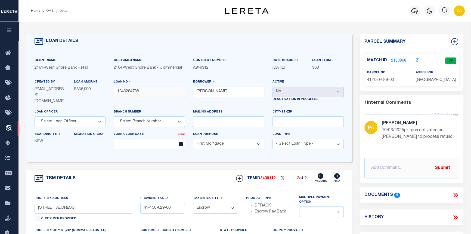
scroll to position [0, 0]
click at [32, 204] on span "Taxing Entity" at bounding box center [36, 203] width 41 height 15
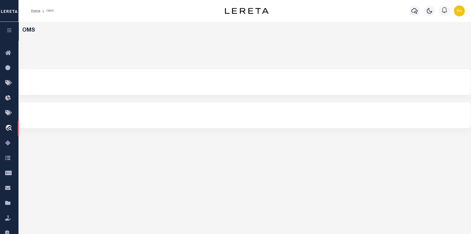
select select "200"
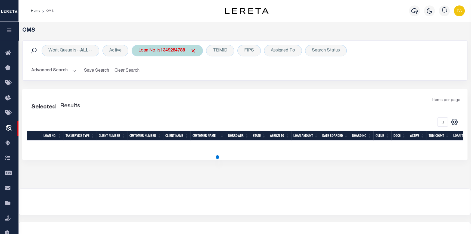
select select "200"
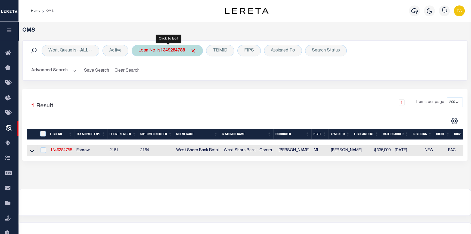
click at [179, 49] on b "1349284788" at bounding box center [172, 50] width 24 height 4
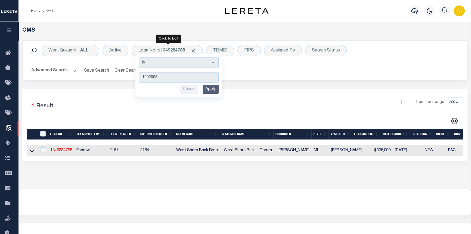
type input "10020068"
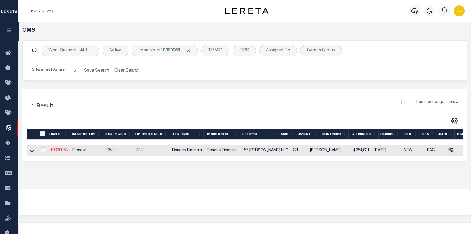
click at [57, 151] on link "10020068" at bounding box center [58, 150] width 17 height 4
type input "10020068"
type input "157 [PERSON_NAME] LLC"
select select
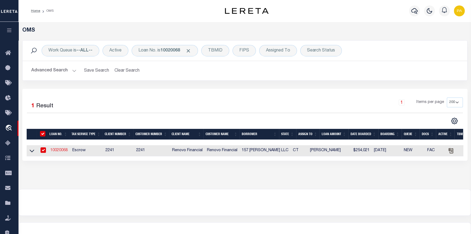
type input "[STREET_ADDRESS]"
type input "[GEOGRAPHIC_DATA],[GEOGRAPHIC_DATA],06042"
select select "10"
select select "Escrow"
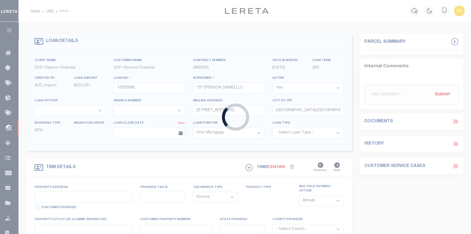
type input "[STREET_ADDRESS][PERSON_NAME]"
type input "[GEOGRAPHIC_DATA]"
type input "a0kUS000001j1aT"
type input "CT"
select select
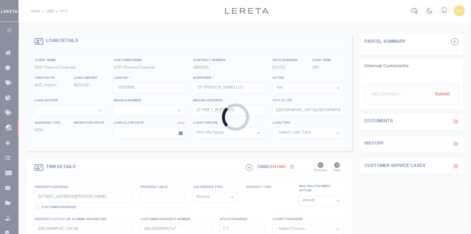
type textarea "LEGAL REQUIRED"
select select "25067"
select select
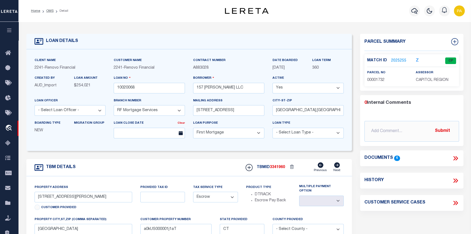
click at [396, 59] on link "2025255" at bounding box center [398, 61] width 15 height 6
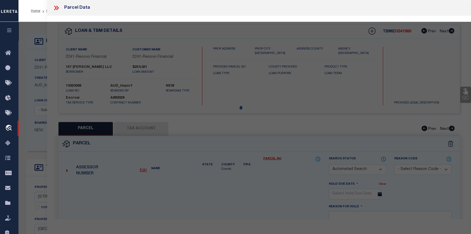
checkbox input "false"
select select "CP"
type input "157 [PERSON_NAME] LLC"
select select
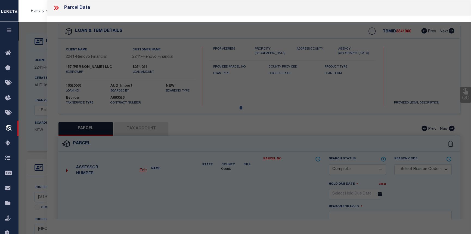
type input "[STREET_ADDRESS][PERSON_NAME]"
checkbox input "false"
type input "[GEOGRAPHIC_DATA]"
type textarea "Agency was inactivated in error."
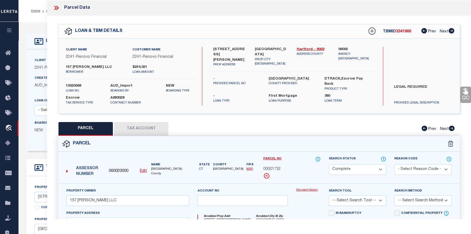
click at [310, 190] on link "Payment History" at bounding box center [308, 190] width 25 height 5
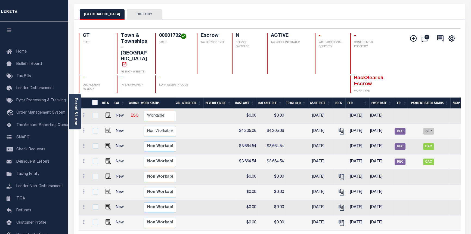
scroll to position [0, 152]
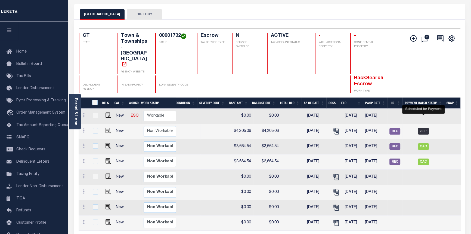
click at [420, 128] on span "SFP" at bounding box center [423, 131] width 11 height 7
checkbox input "true"
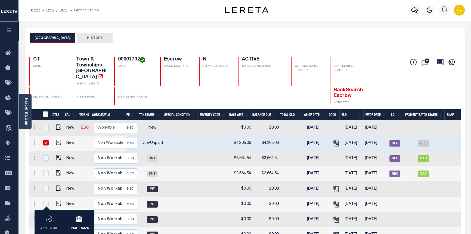
scroll to position [0, 0]
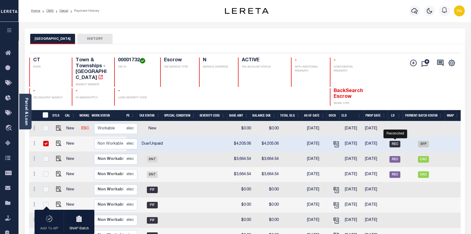
click at [392, 141] on span "REC" at bounding box center [394, 144] width 11 height 7
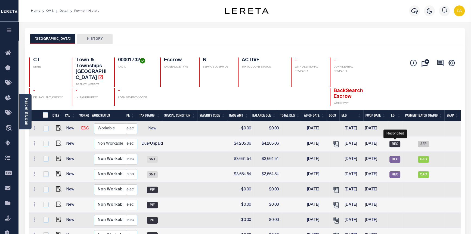
checkbox input "false"
click at [425, 141] on span "SFP" at bounding box center [423, 144] width 11 height 7
checkbox input "true"
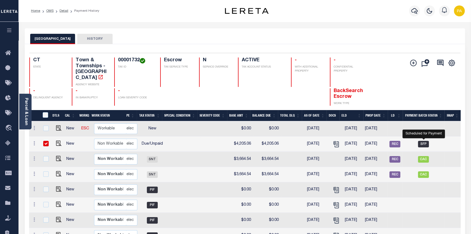
checkbox input "true"
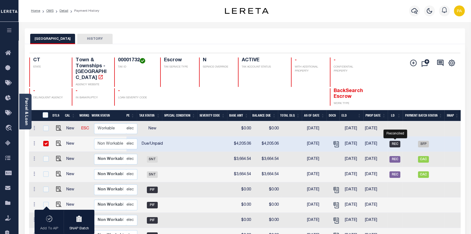
click at [395, 141] on span "REC" at bounding box center [394, 144] width 11 height 7
checkbox input "false"
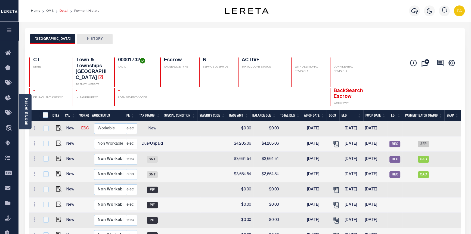
click at [64, 11] on link "Detail" at bounding box center [64, 10] width 9 height 3
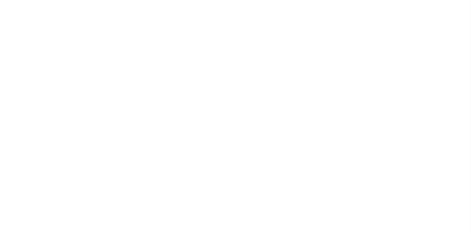
select select "SFP"
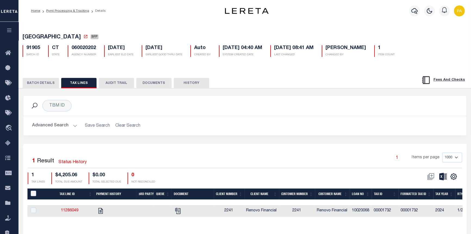
click at [52, 84] on button "BATCH DETAILS" at bounding box center [41, 83] width 36 height 10
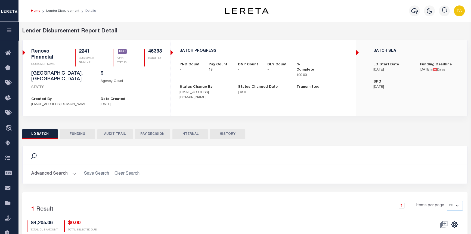
click at [79, 129] on button "FUNDING" at bounding box center [77, 134] width 35 height 10
type input "$67,083.46"
type input "$0"
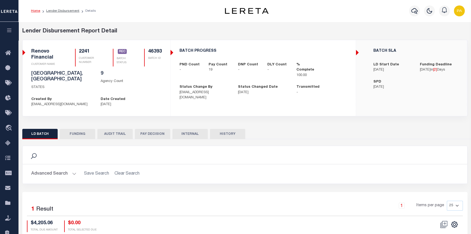
type input "[DATE]"
type input "20251001MMQFMP2700311910011606FT03"
type input "[DATE]"
select select "100"
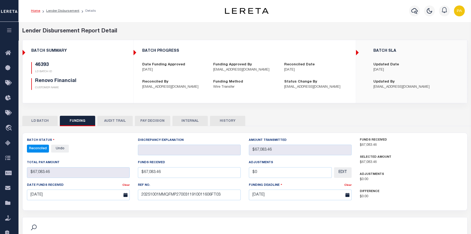
select select "100"
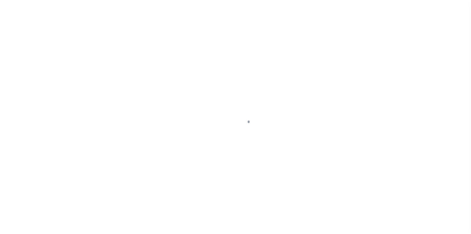
select select "10"
select select "Escrow"
type input "157 BURNSIDE AVE"
type input "EAST HARTFORD, CT 06108"
type input "a0kUS000001j1aT"
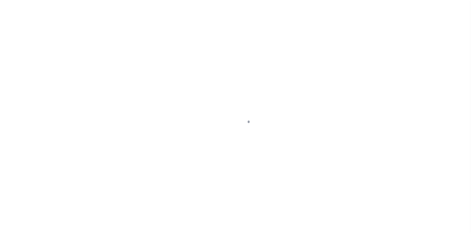
type input "CT"
select select
type textarea "LEGAL REQUIRED"
select select "25067"
select select
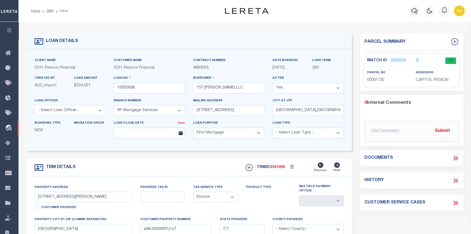
select select "200"
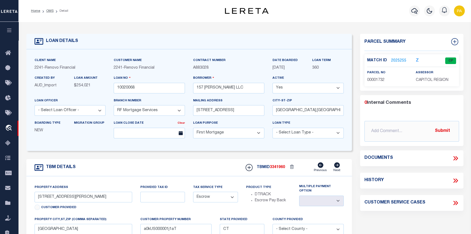
select select "200"
click at [50, 11] on link "OMS" at bounding box center [49, 10] width 7 height 3
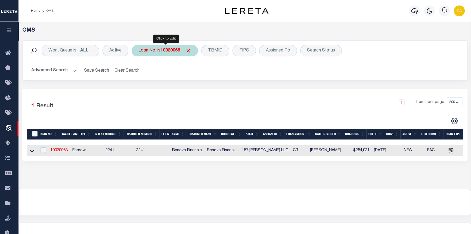
click at [170, 49] on b "10020068" at bounding box center [170, 50] width 20 height 4
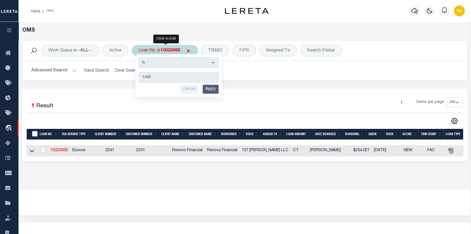
type input "14958"
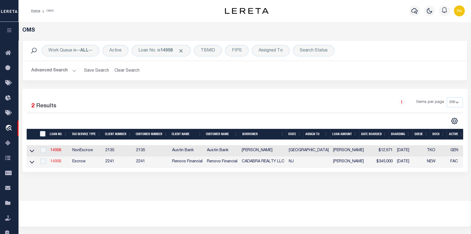
click at [54, 163] on link "14958" at bounding box center [55, 161] width 11 height 4
type input "14958"
type input "CADABRA REALTY LLC"
select select "25066"
type input "205 Bromley Estates"
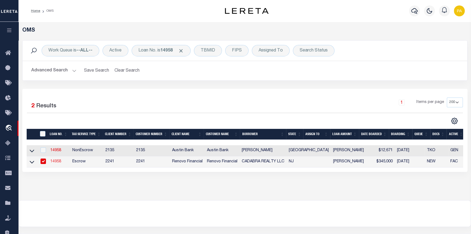
type input "Pine Hill NJ 08021"
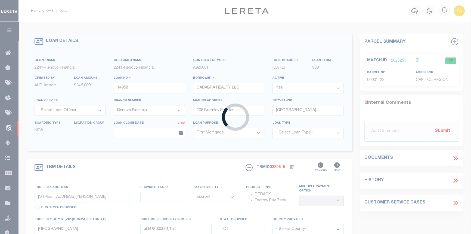
type input "13 North Rhode Island Avenue"
select select
type input "Atlantic City, NJ 08401"
type input "a0kUS000006Tqar"
type input "NJ"
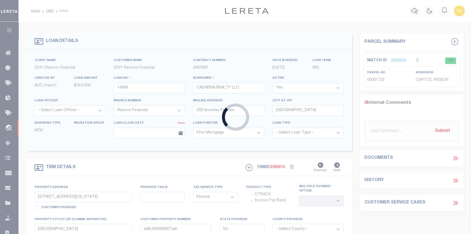
select select
select select "25066"
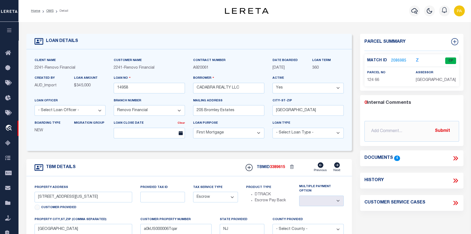
click at [397, 60] on link "2086985" at bounding box center [398, 61] width 15 height 6
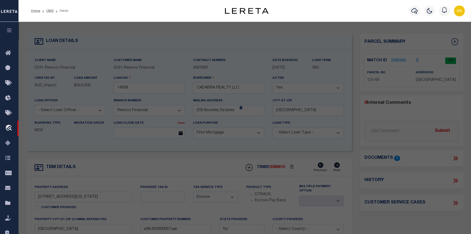
checkbox input "false"
select select "CP"
type input "CADABRA REALTY LLC"
select select "AGW"
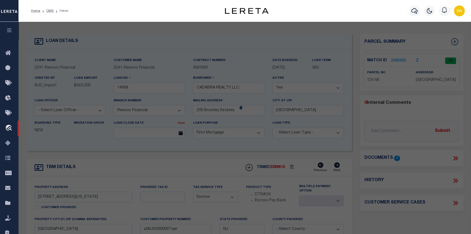
select select
type input "[STREET_ADDRESS][US_STATE]"
checkbox input "false"
type input "[GEOGRAPHIC_DATA]"
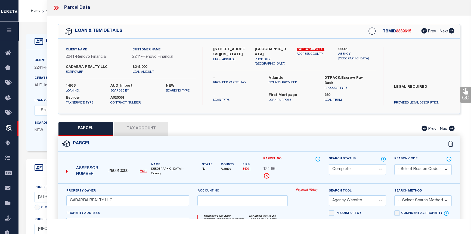
click at [311, 190] on link "Payment History" at bounding box center [308, 190] width 25 height 5
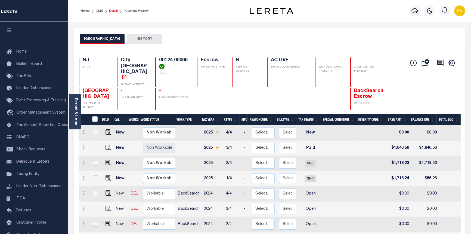
click at [114, 13] on link "Detail" at bounding box center [113, 10] width 9 height 3
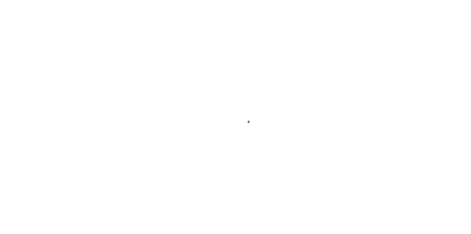
select select "10"
select select "Escrow"
type input "[STREET_ADDRESS][US_STATE]"
select select
type input "[GEOGRAPHIC_DATA]"
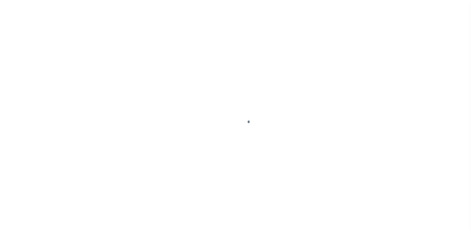
type input "a0kUS000006Tqar"
type input "NJ"
select select
type textarea "LEGAL REQUIRED"
select select "25066"
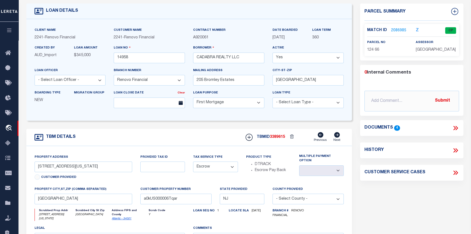
scroll to position [24, 0]
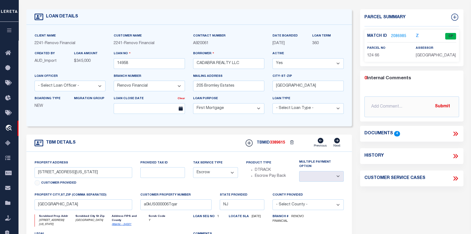
click at [401, 34] on link "2086985" at bounding box center [398, 36] width 15 height 6
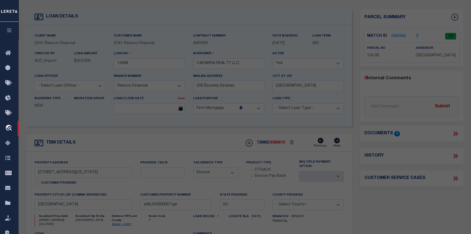
checkbox input "false"
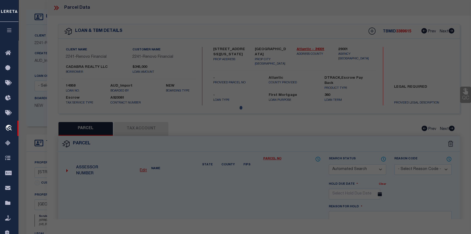
select select "CP"
type input "CADABRA REALTY LLC"
select select "AGW"
select select
type input "[STREET_ADDRESS][US_STATE]"
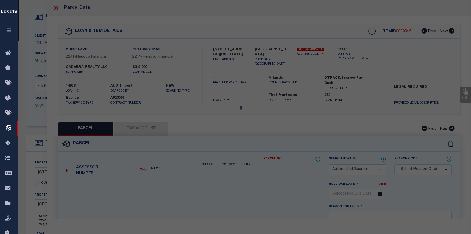
checkbox input "false"
type input "[GEOGRAPHIC_DATA]"
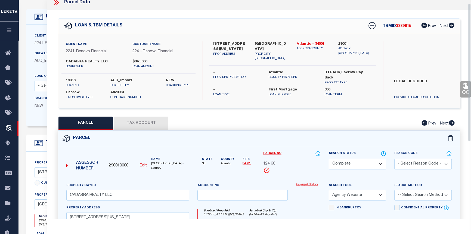
scroll to position [0, 0]
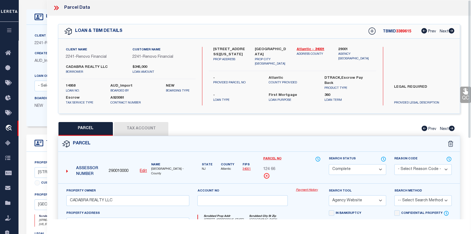
click at [300, 188] on link "Payment History" at bounding box center [308, 190] width 25 height 5
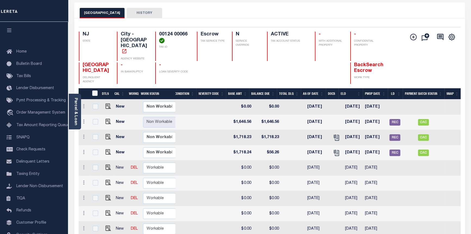
scroll to position [24, 0]
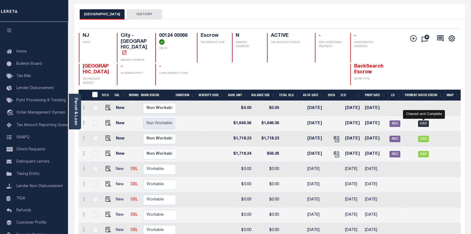
click at [423, 120] on span "CAC" at bounding box center [423, 123] width 11 height 7
checkbox input "true"
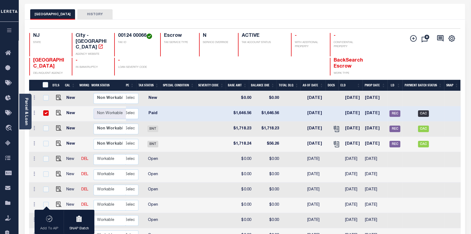
scroll to position [0, 110]
click at [396, 110] on span "REC" at bounding box center [394, 113] width 11 height 7
checkbox input "false"
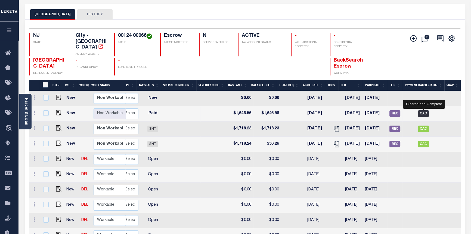
click at [424, 110] on span "CAC" at bounding box center [423, 113] width 11 height 7
checkbox input "true"
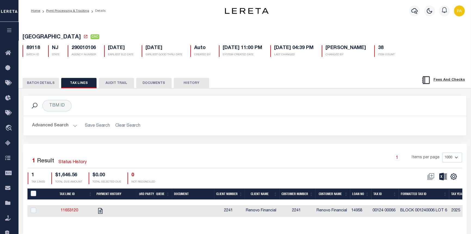
click at [40, 82] on button "BATCH DETAILS" at bounding box center [41, 83] width 36 height 10
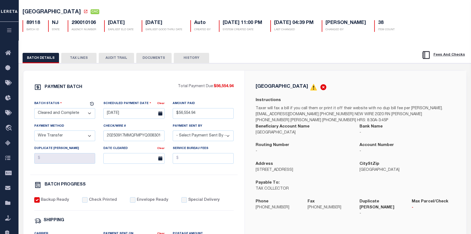
scroll to position [24, 0]
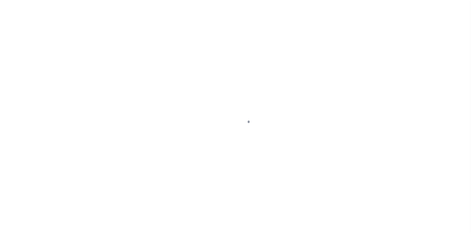
select select "CAC"
select select "TRA"
select select "[PERSON_NAME]"
select select "OTH"
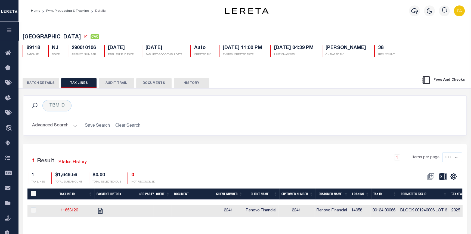
click at [43, 85] on button "BATCH DETAILS" at bounding box center [41, 83] width 36 height 10
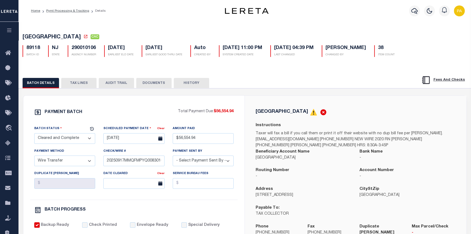
click at [78, 84] on button "TAX LINES" at bounding box center [78, 83] width 35 height 10
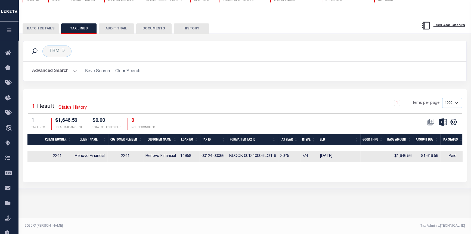
scroll to position [0, 186]
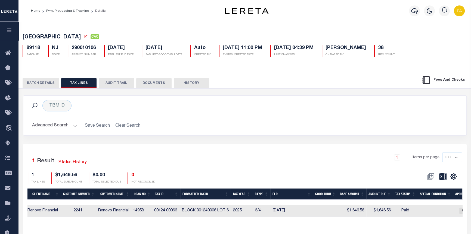
click at [119, 83] on button "AUDIT TRAIL" at bounding box center [116, 83] width 35 height 10
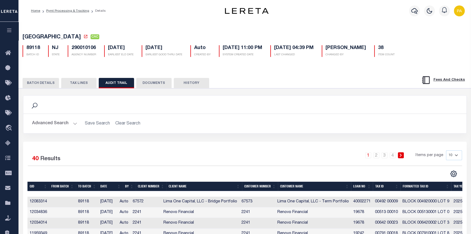
click at [156, 85] on button "DOCUMENTS" at bounding box center [153, 83] width 35 height 10
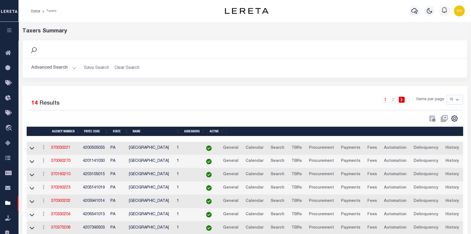
click at [72, 67] on button "Advanced Search" at bounding box center [53, 68] width 45 height 11
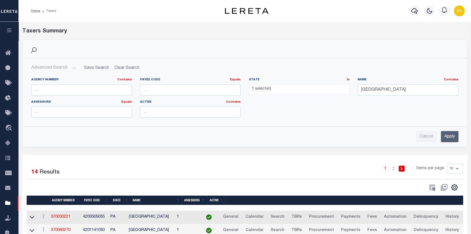
click at [267, 91] on li "1 selected" at bounding box center [261, 89] width 22 height 6
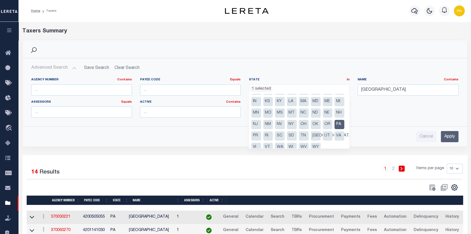
scroll to position [26, 0]
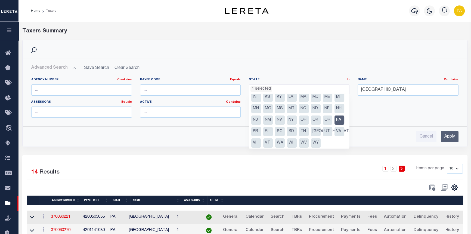
click at [335, 125] on li "PA" at bounding box center [340, 119] width 10 height 9
click at [261, 121] on li "NJ" at bounding box center [256, 119] width 10 height 9
select select "NJ"
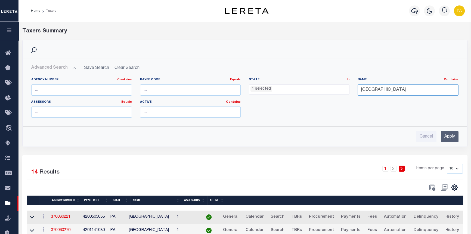
drag, startPoint x: 403, startPoint y: 88, endPoint x: 348, endPoint y: 88, distance: 55.2
click at [351, 88] on div "Agency Number Contains Contains Is Payee Code Equals Equals Is Not Equal To Is …" at bounding box center [244, 100] width 435 height 44
type input "[GEOGRAPHIC_DATA]"
click at [455, 132] on input "Apply" at bounding box center [450, 136] width 18 height 11
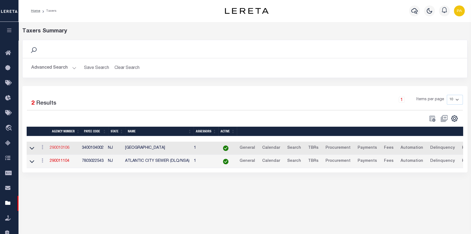
click at [55, 148] on link "290010106" at bounding box center [60, 148] width 20 height 4
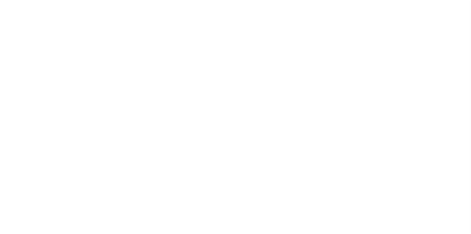
select select
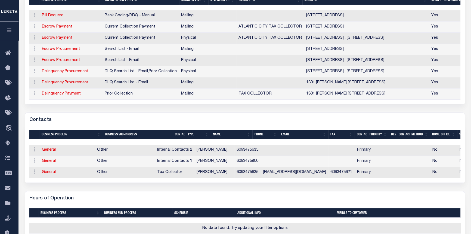
scroll to position [99, 0]
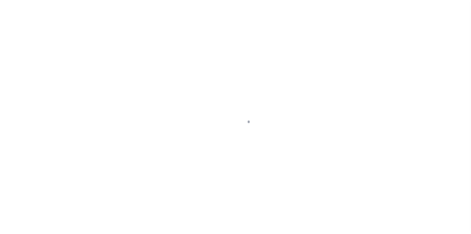
scroll to position [24, 0]
